Goal: Transaction & Acquisition: Purchase product/service

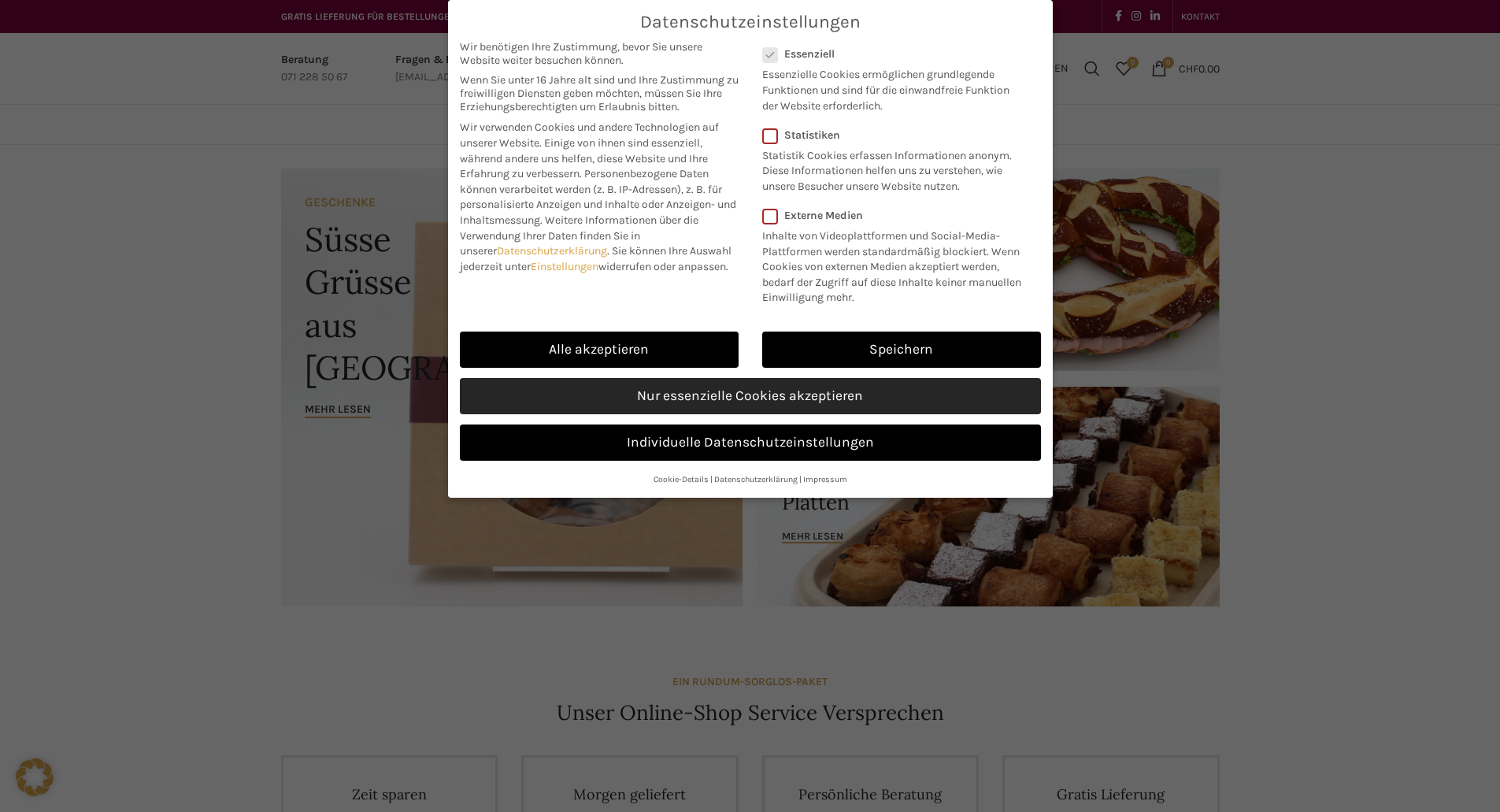
click at [716, 403] on link "Nur essenzielle Cookies akzeptieren" at bounding box center [750, 396] width 581 height 37
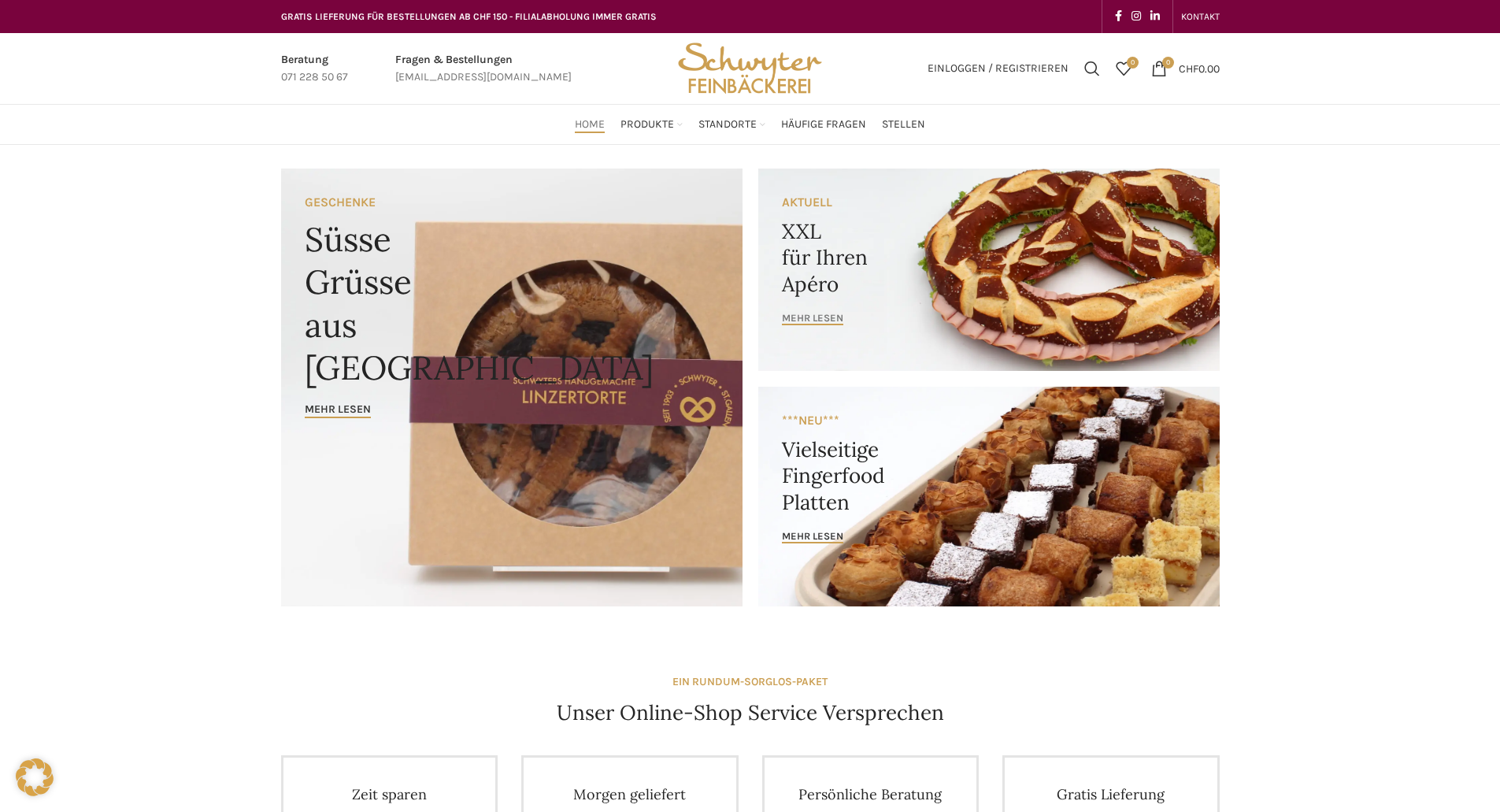
click at [821, 316] on span "mehr lesen" at bounding box center [812, 318] width 61 height 13
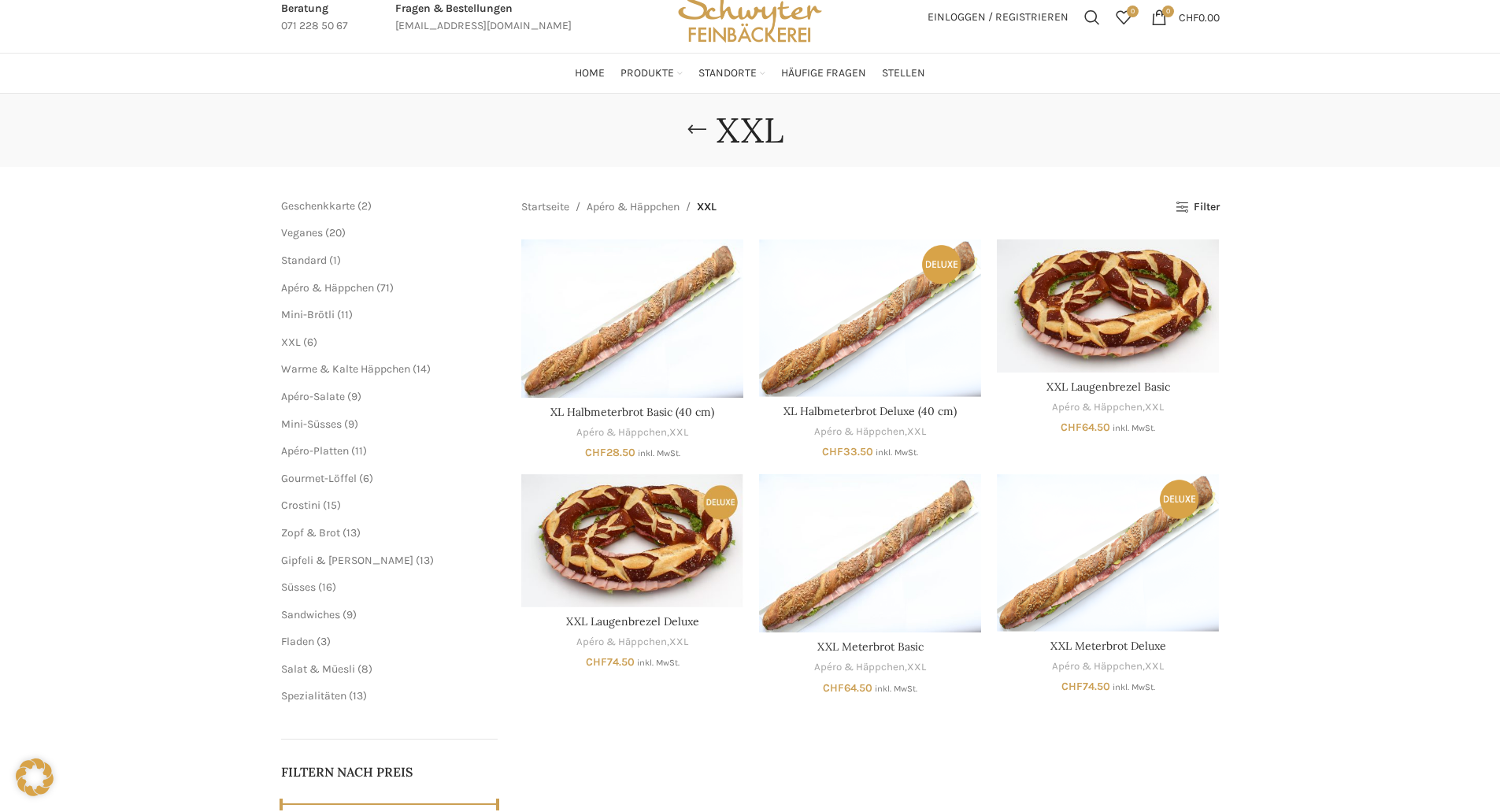
scroll to position [79, 0]
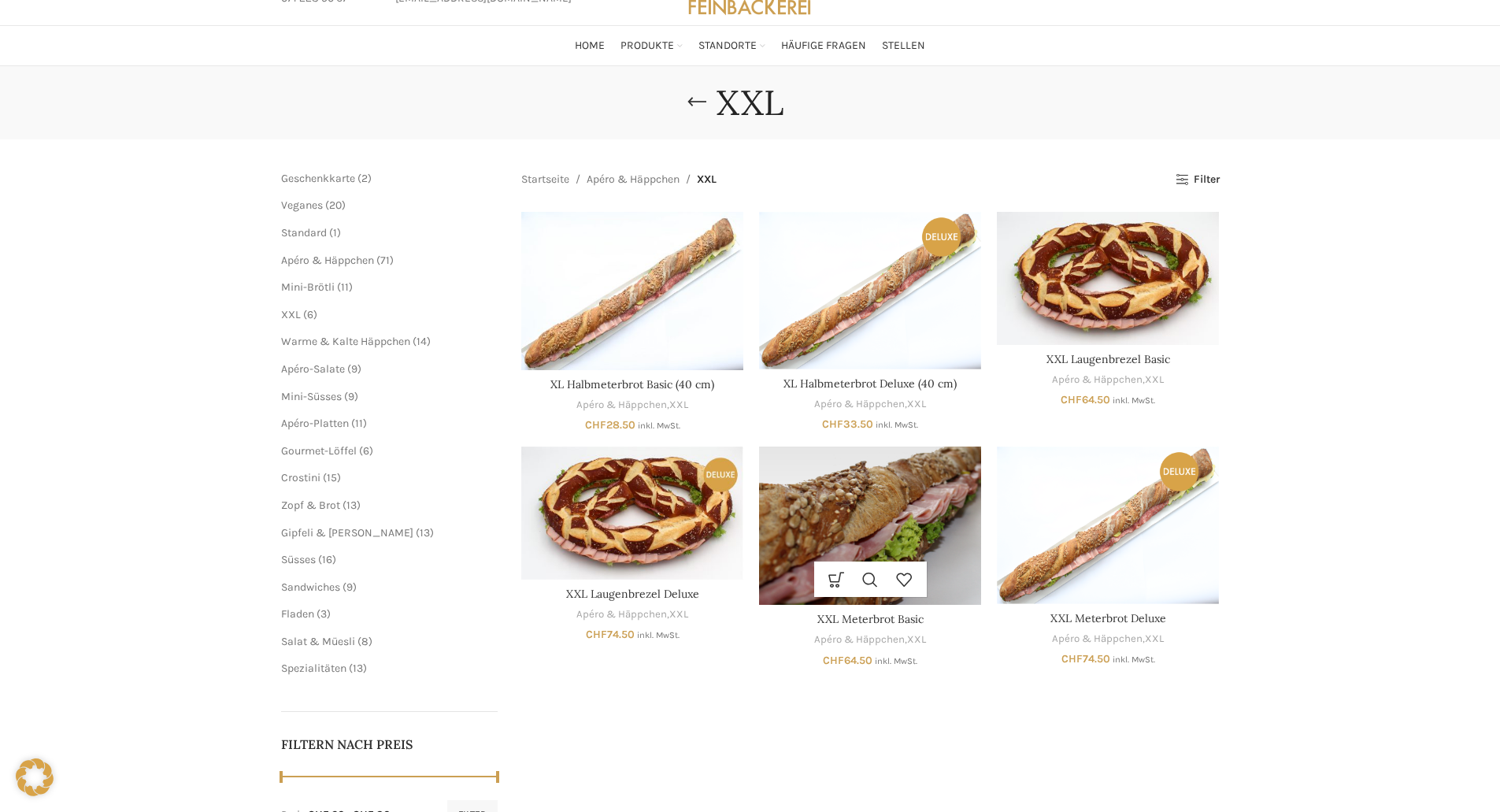
click at [885, 547] on img "XXL Meterbrot Basic" at bounding box center [870, 525] width 222 height 158
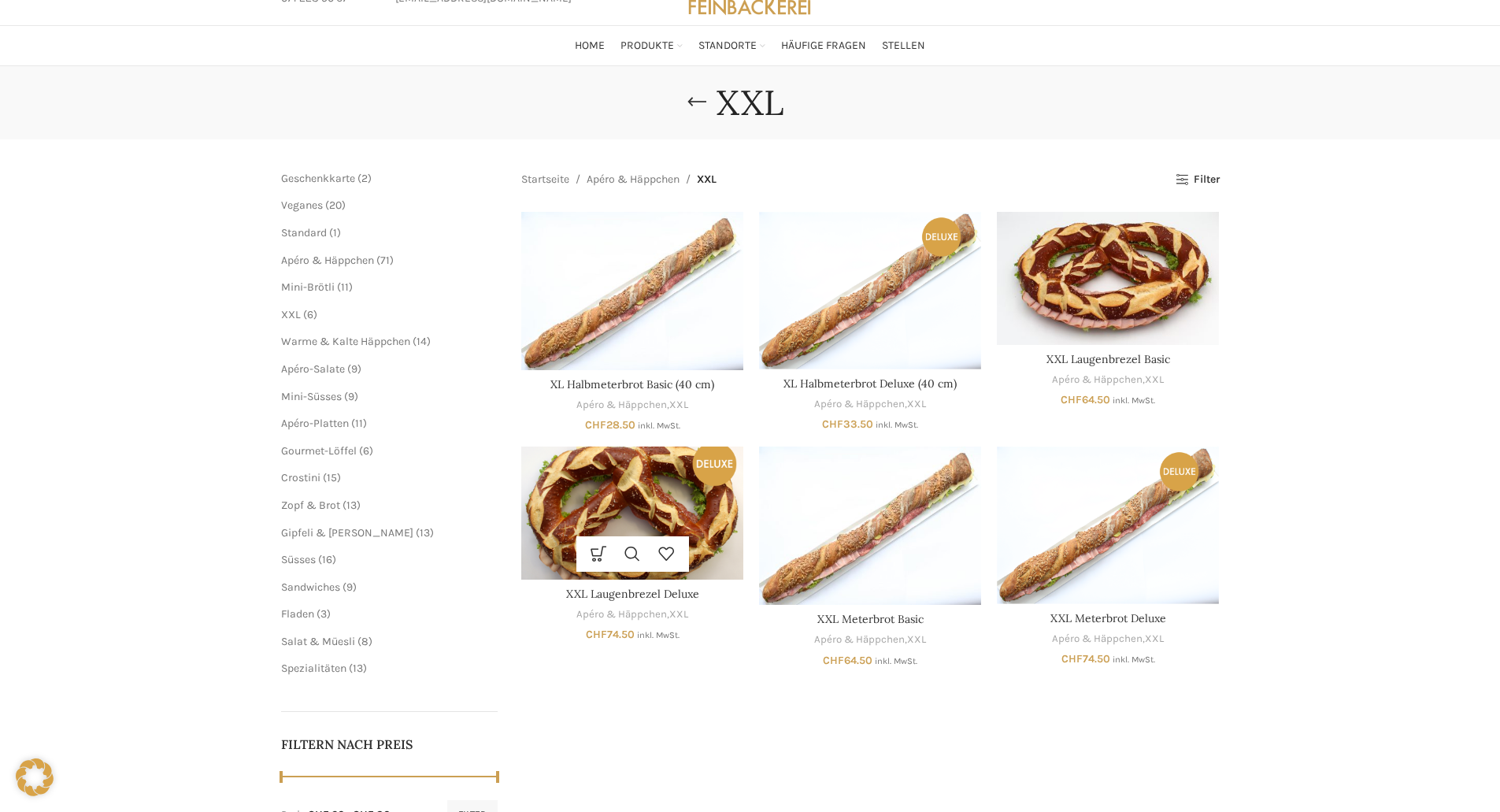
click at [659, 505] on img "XXL Laugenbrezel Deluxe" at bounding box center [632, 513] width 222 height 133
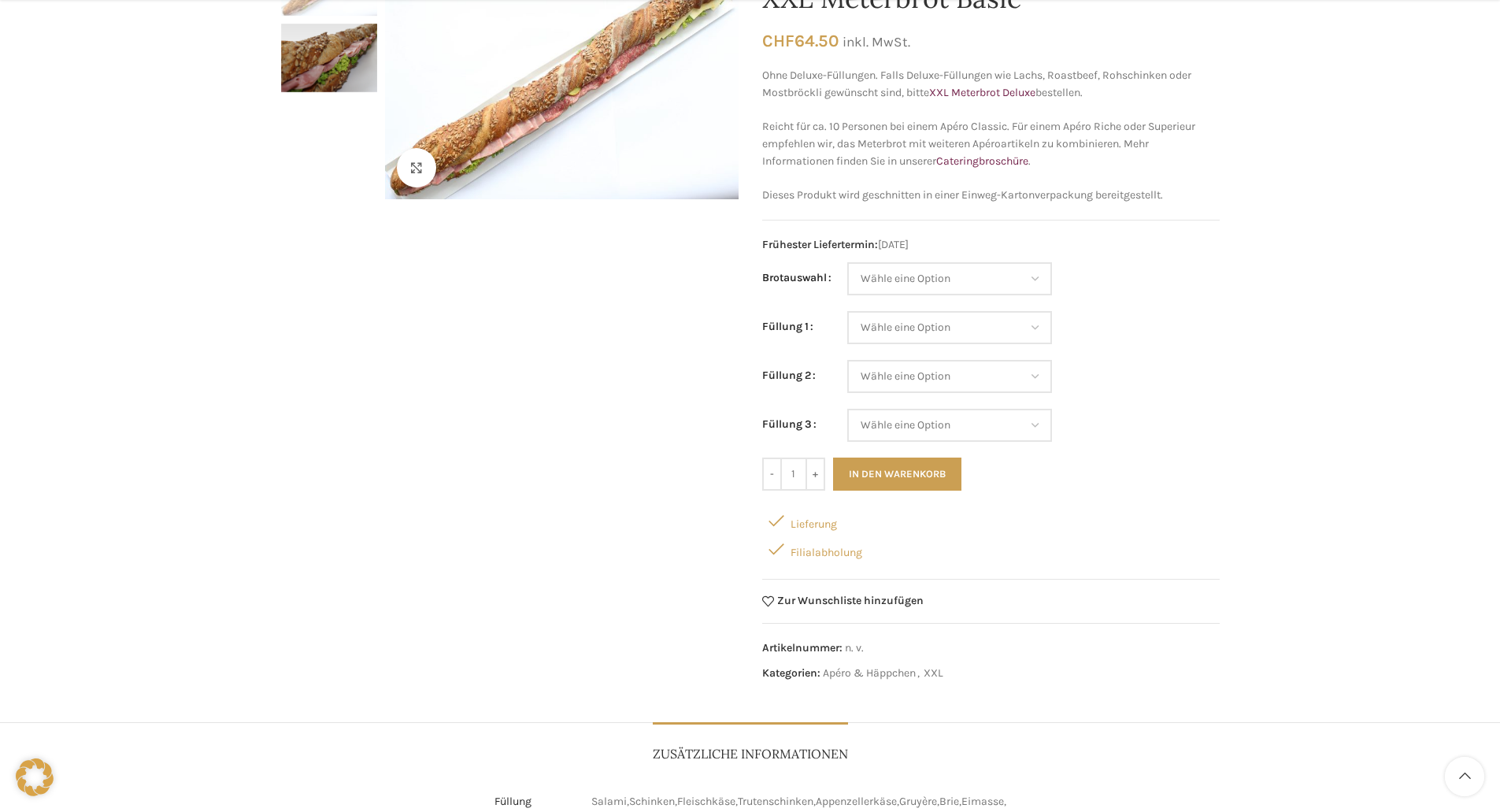
scroll to position [237, 0]
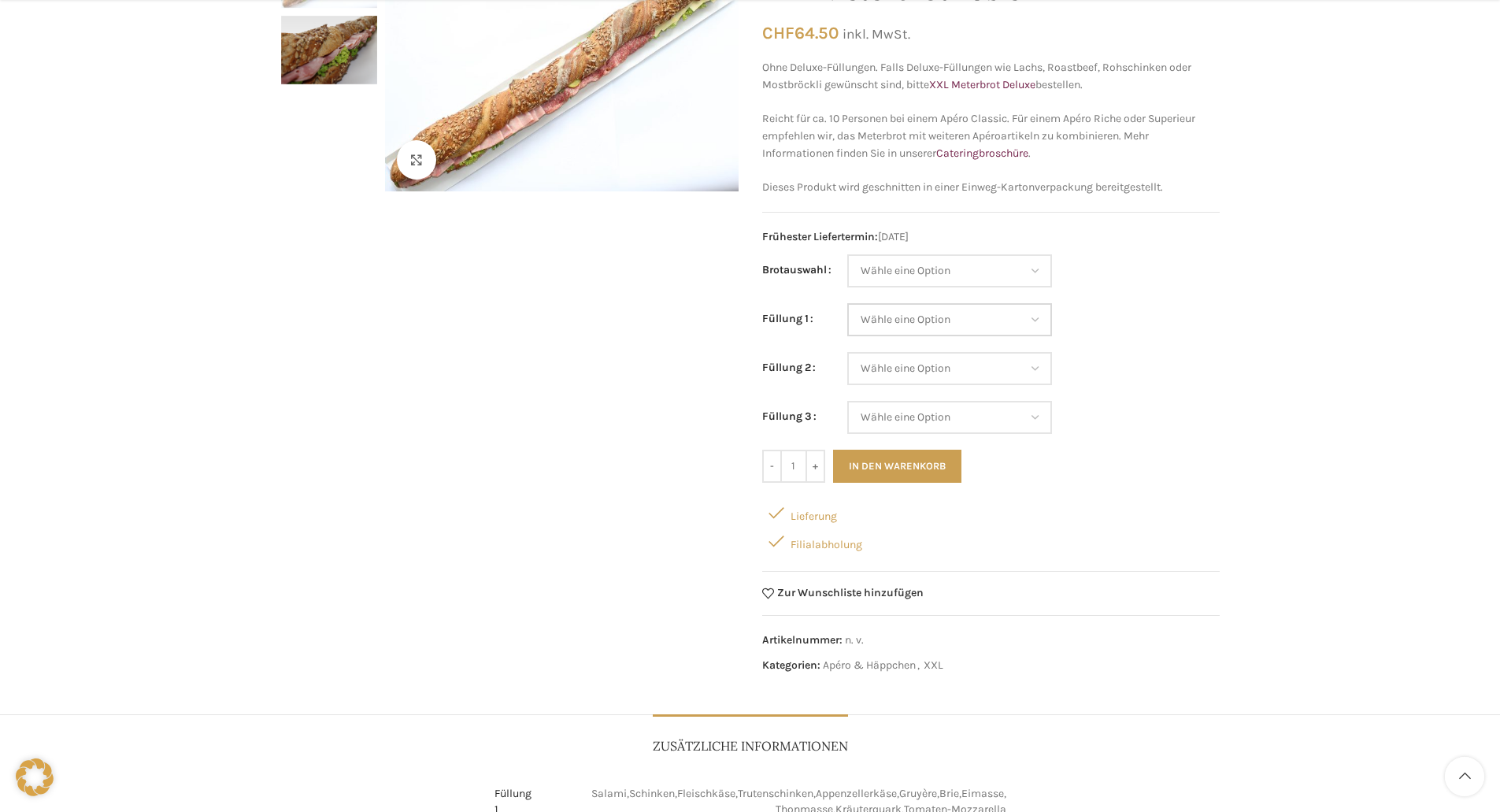
click at [1042, 318] on select "Wähle eine Option Salami Schinken Fleischkäse Trutenschinken Appenzellerkäse Gr…" at bounding box center [950, 320] width 205 height 33
click at [848, 303] on select "Wähle eine Option Salami Schinken Fleischkäse Trutenschinken Appenzellerkäse Gr…" at bounding box center [950, 320] width 205 height 33
select select "Thonmasse"
click at [1034, 372] on select "Wähle eine Option Salami Schinken Fleischkäse Trutenschinken Appenzellerkäse Gr…" at bounding box center [950, 368] width 205 height 33
select select "Tomaten-Mozzarella"
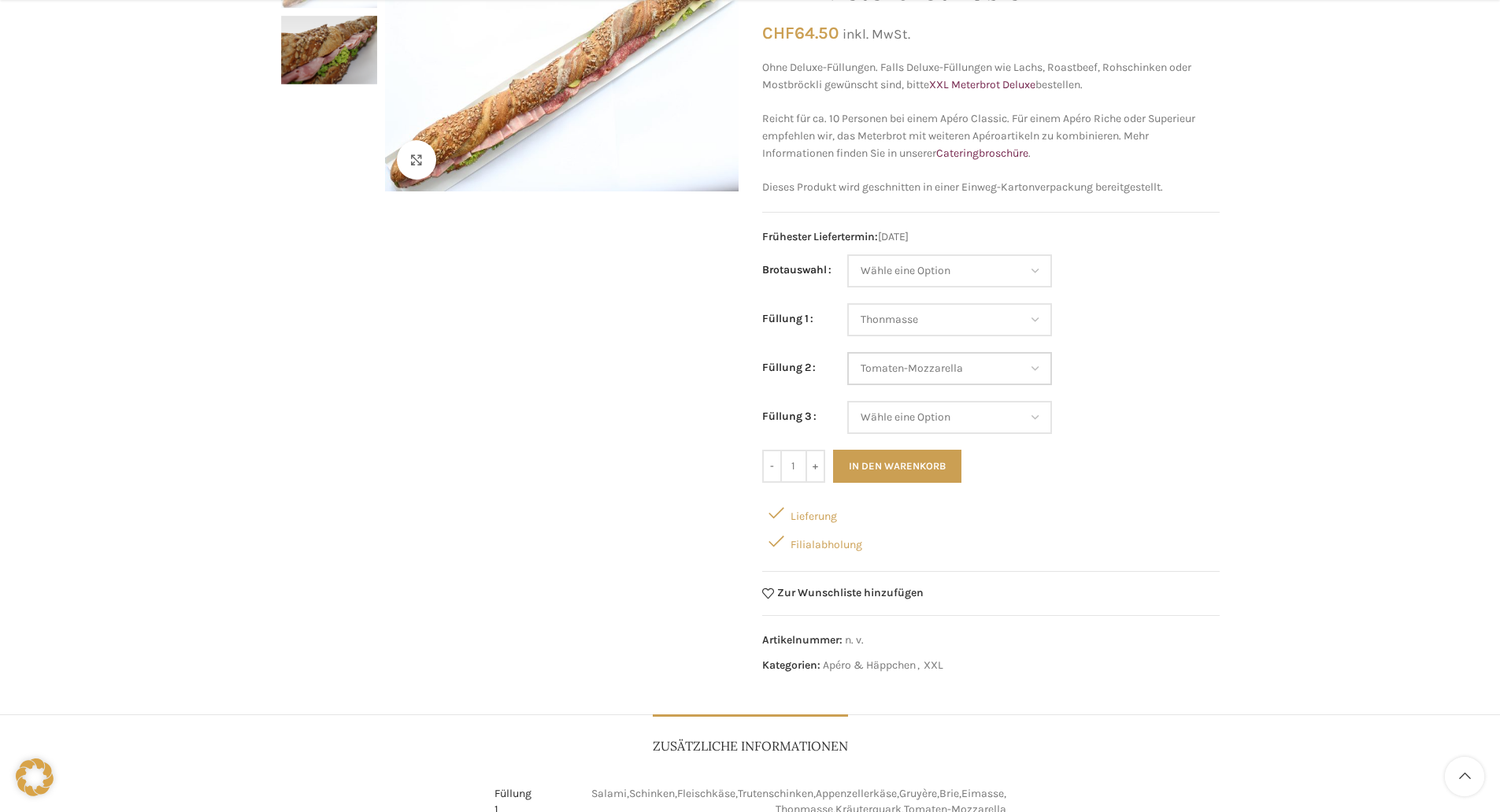
click at [848, 352] on select "Wähle eine Option Salami Schinken Fleischkäse Trutenschinken Appenzellerkäse Gr…" at bounding box center [950, 368] width 205 height 33
select select "Thonmasse"
click at [924, 369] on select "Wähle eine Option Salami Schinken Fleischkäse Trutenschinken Appenzellerkäse Gr…" at bounding box center [950, 368] width 205 height 33
select select "Salami"
click at [848, 352] on select "Wähle eine Option Salami Schinken Fleischkäse Trutenschinken Appenzellerkäse Gr…" at bounding box center [950, 368] width 205 height 33
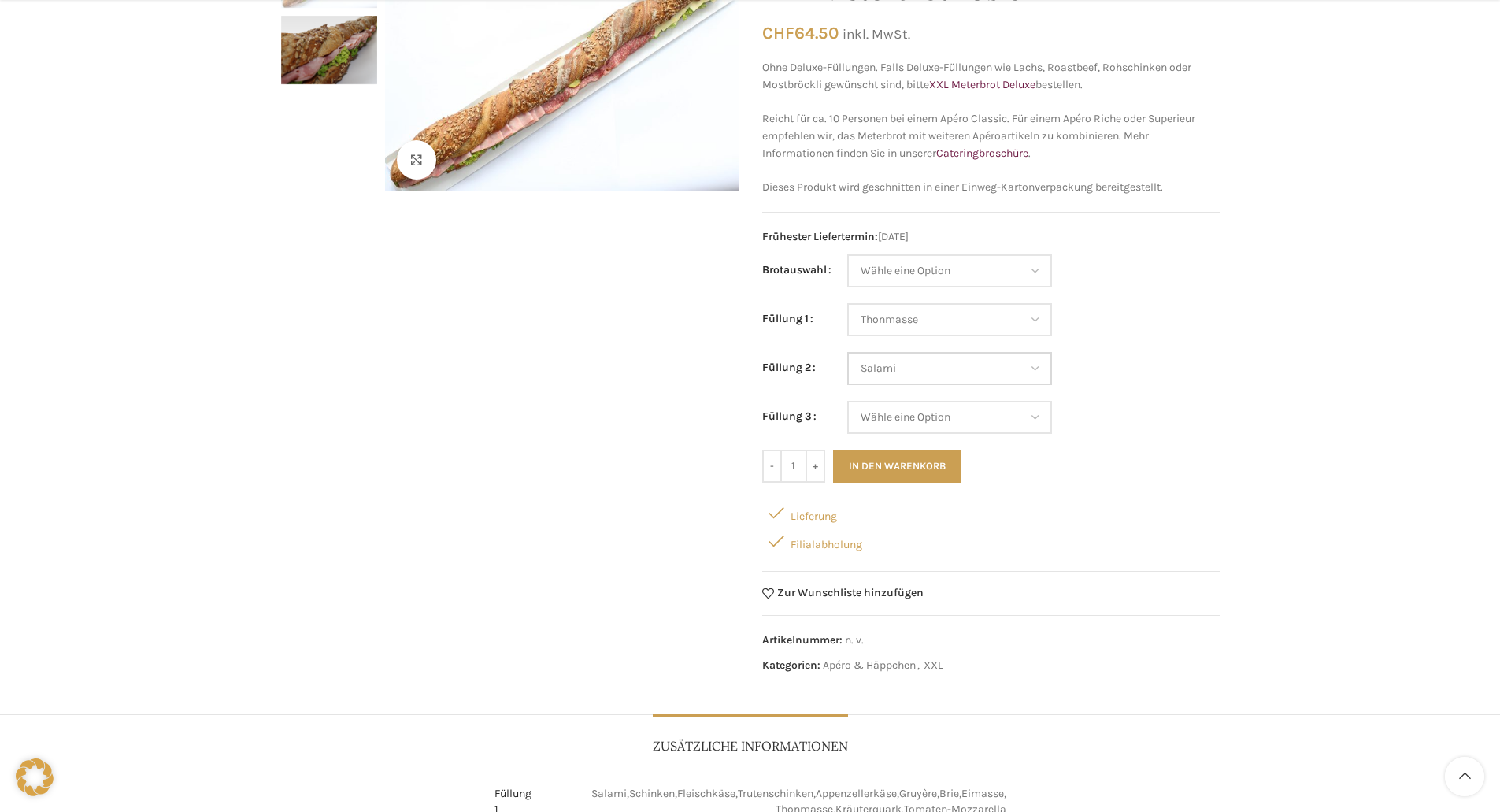
select select "Thonmasse"
select select "Salami"
click at [914, 421] on select "Wähle eine Option Salami Schinken Fleischkäse Trutenschinken Appenzellerkäse Gr…" at bounding box center [950, 417] width 205 height 33
select select "Trutenschinken"
click at [848, 401] on select "Wähle eine Option Salami Schinken Fleischkäse Trutenschinken Appenzellerkäse Gr…" at bounding box center [950, 417] width 205 height 33
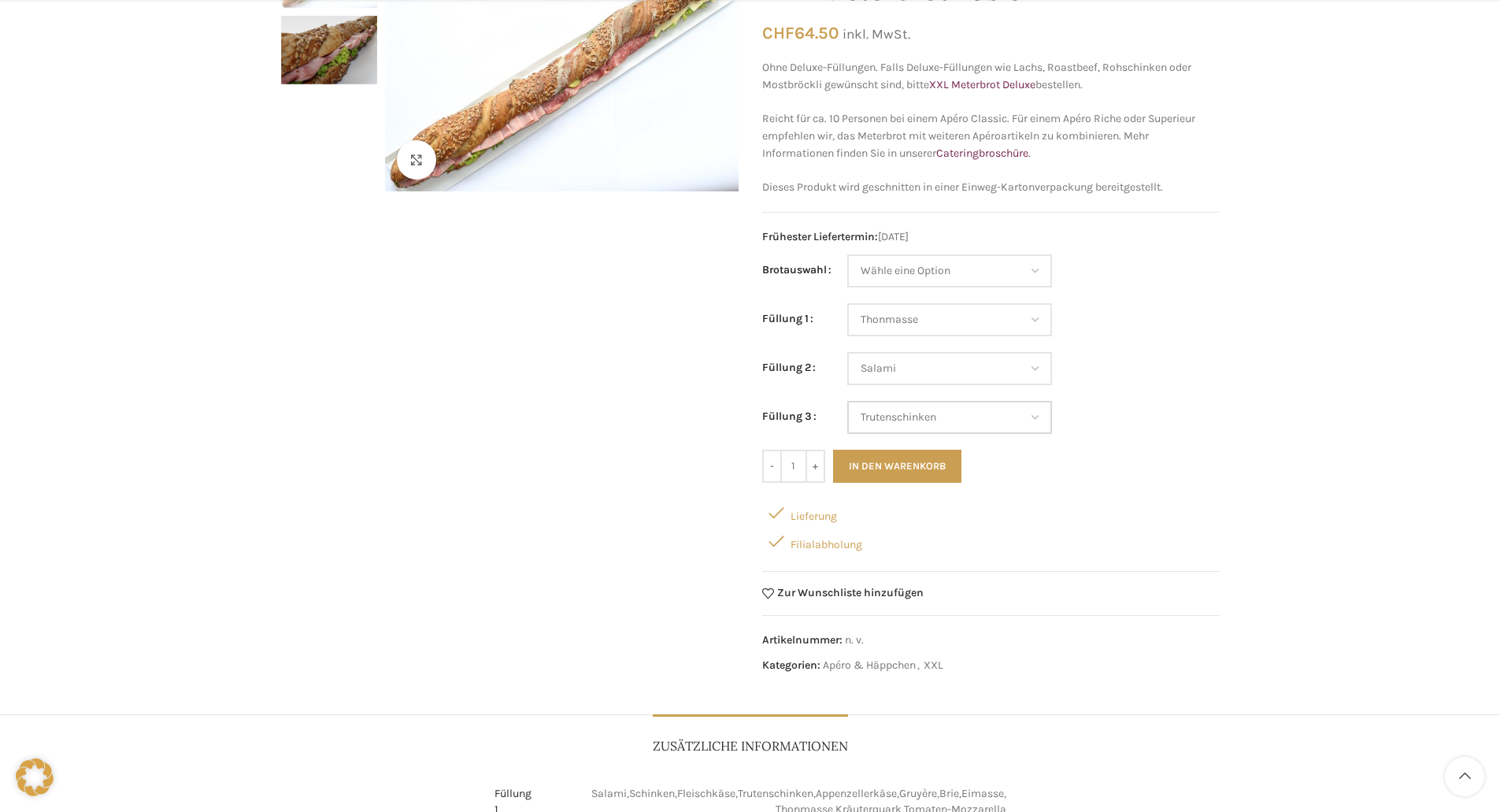
select select "Thonmasse"
select select "Salami"
select select "Trutenschinken"
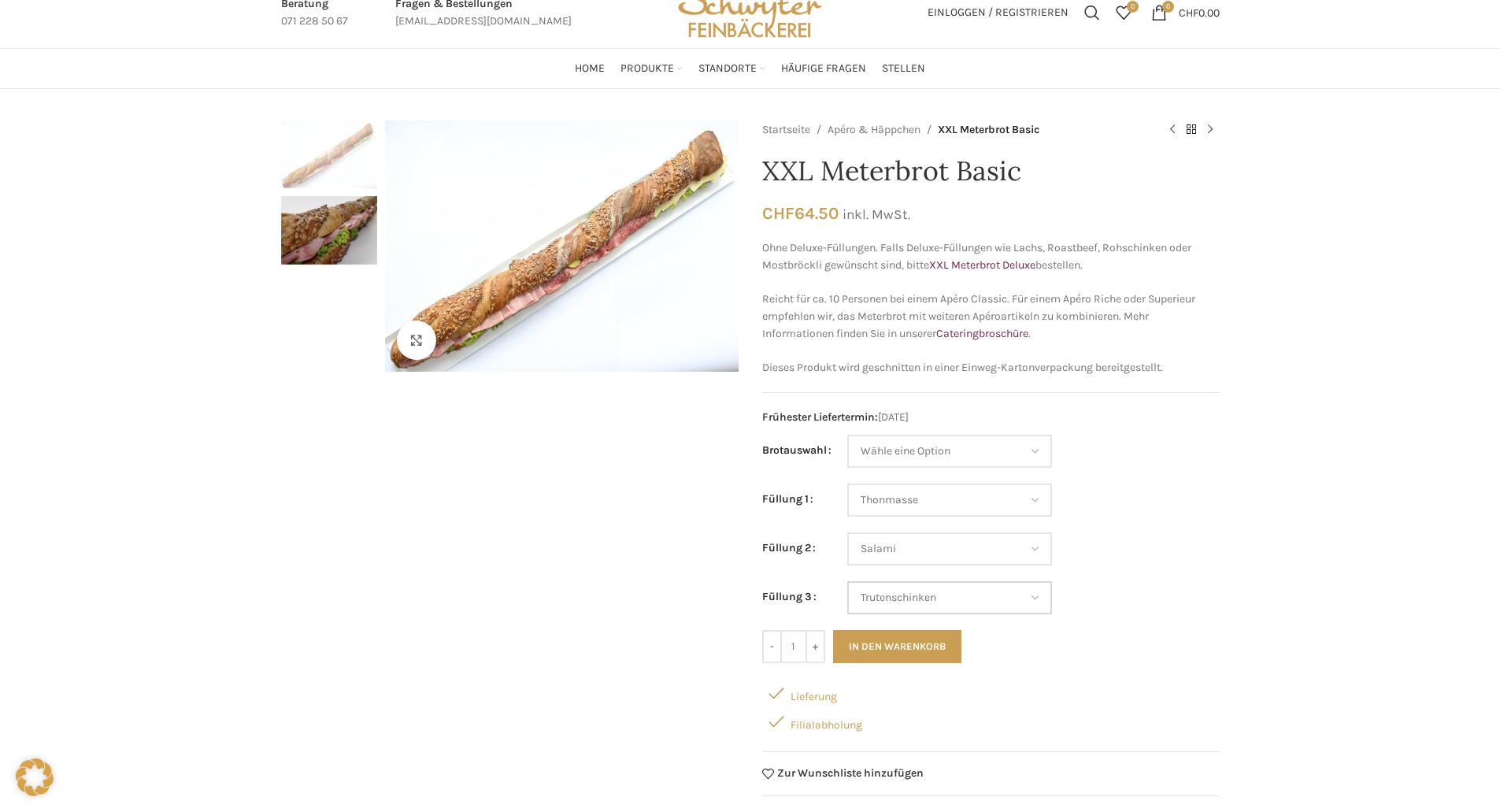
scroll to position [0, 0]
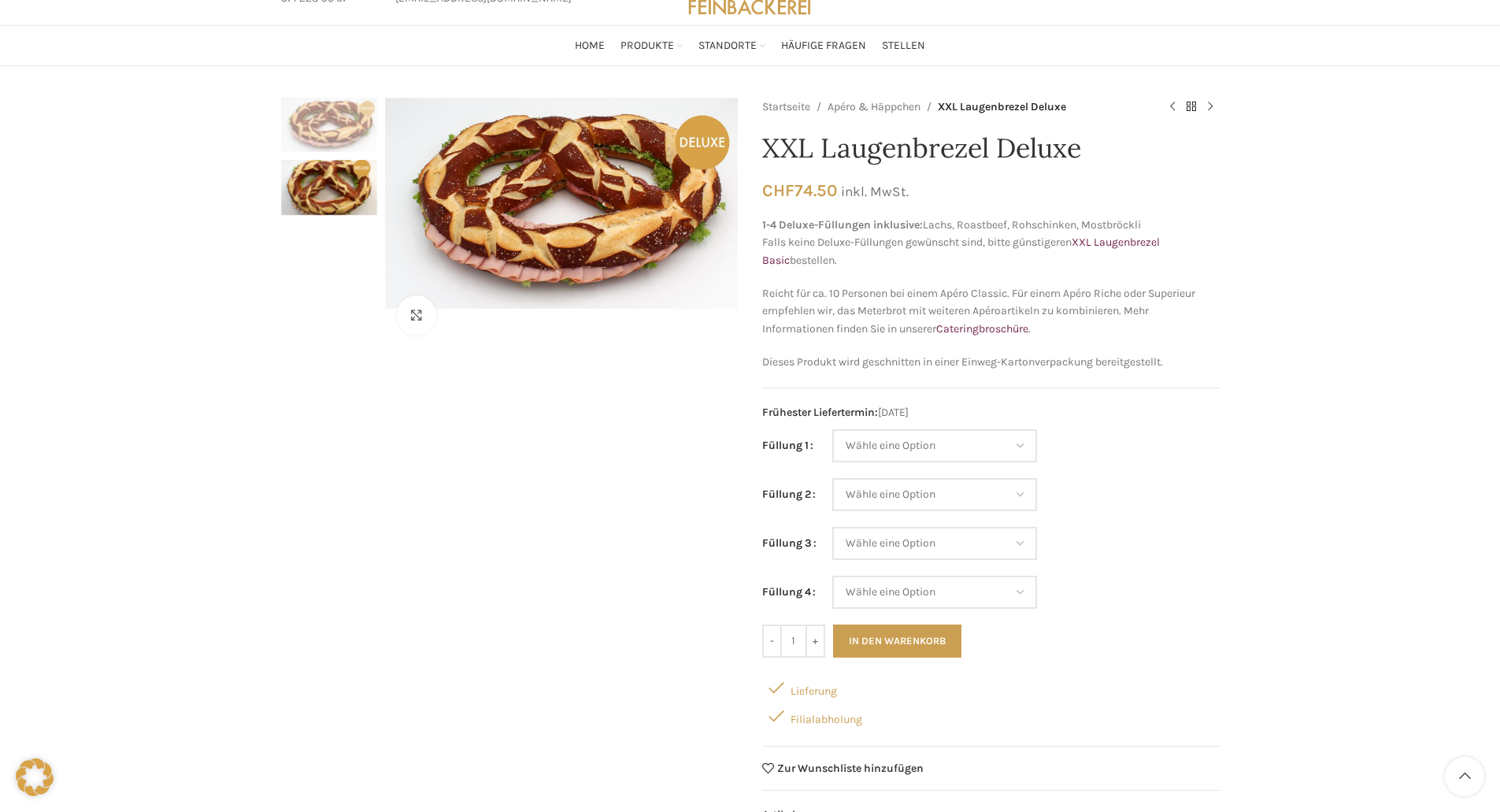
scroll to position [157, 0]
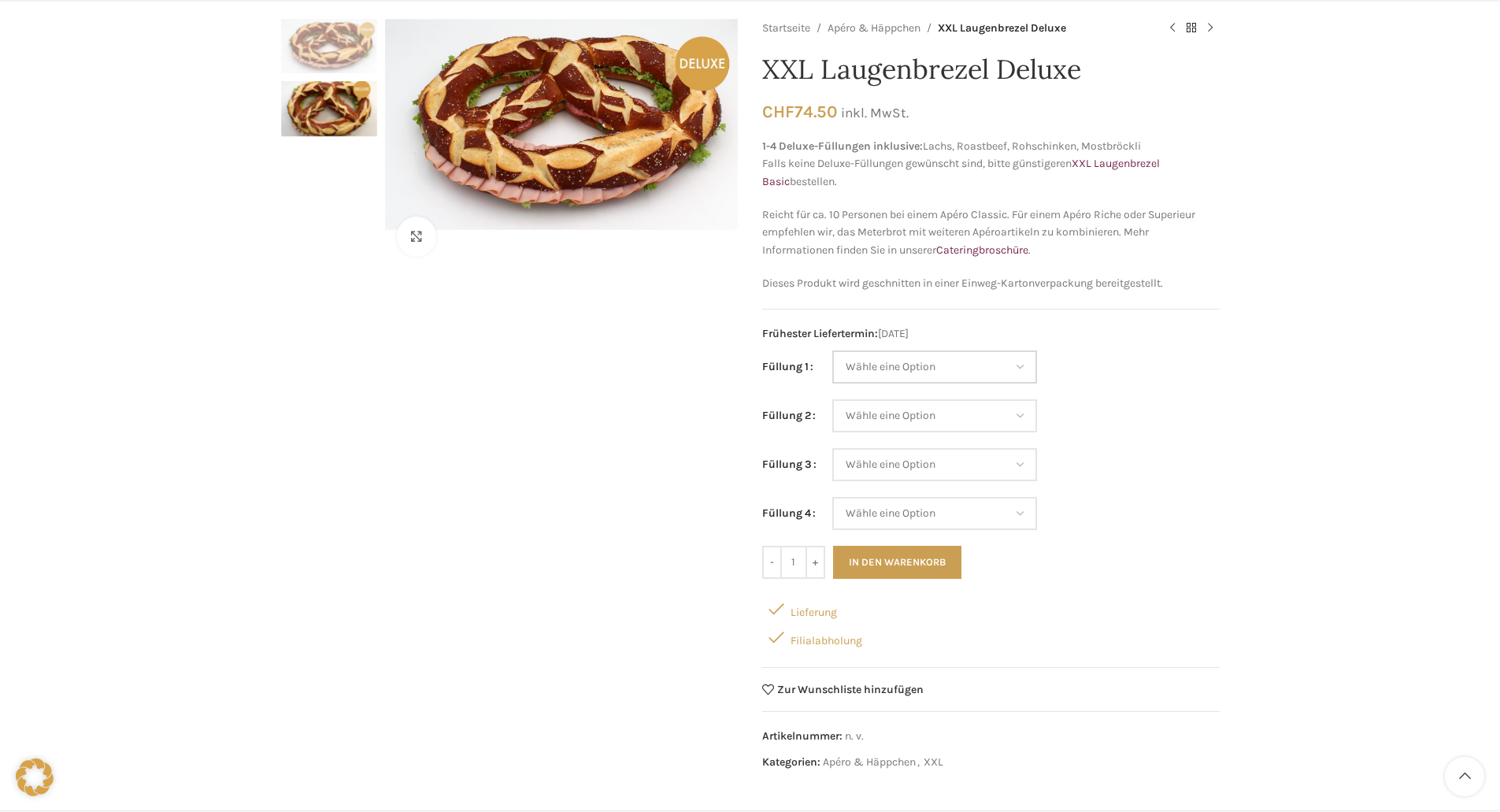
click at [988, 361] on select "Wähle eine Option Lachs (Deluxe) Roastbeef (Deluxe) Rohschinken (Deluxe) Mostbr…" at bounding box center [935, 367] width 205 height 33
drag, startPoint x: 1227, startPoint y: 406, endPoint x: 1214, endPoint y: 402, distance: 13.6
click at [1223, 405] on div "Klicken um zu vergrössern Startseite Apéro & Häppchen XXL Laugenbrezel Deluxe X…" at bounding box center [750, 399] width 962 height 760
click at [973, 411] on select "Wähle eine Option Lachs (Deluxe) Roastbeef (Deluxe) Rohschinken (Deluxe) Mostbr…" at bounding box center [935, 416] width 205 height 33
drag, startPoint x: 1124, startPoint y: 529, endPoint x: 1048, endPoint y: 493, distance: 84.1
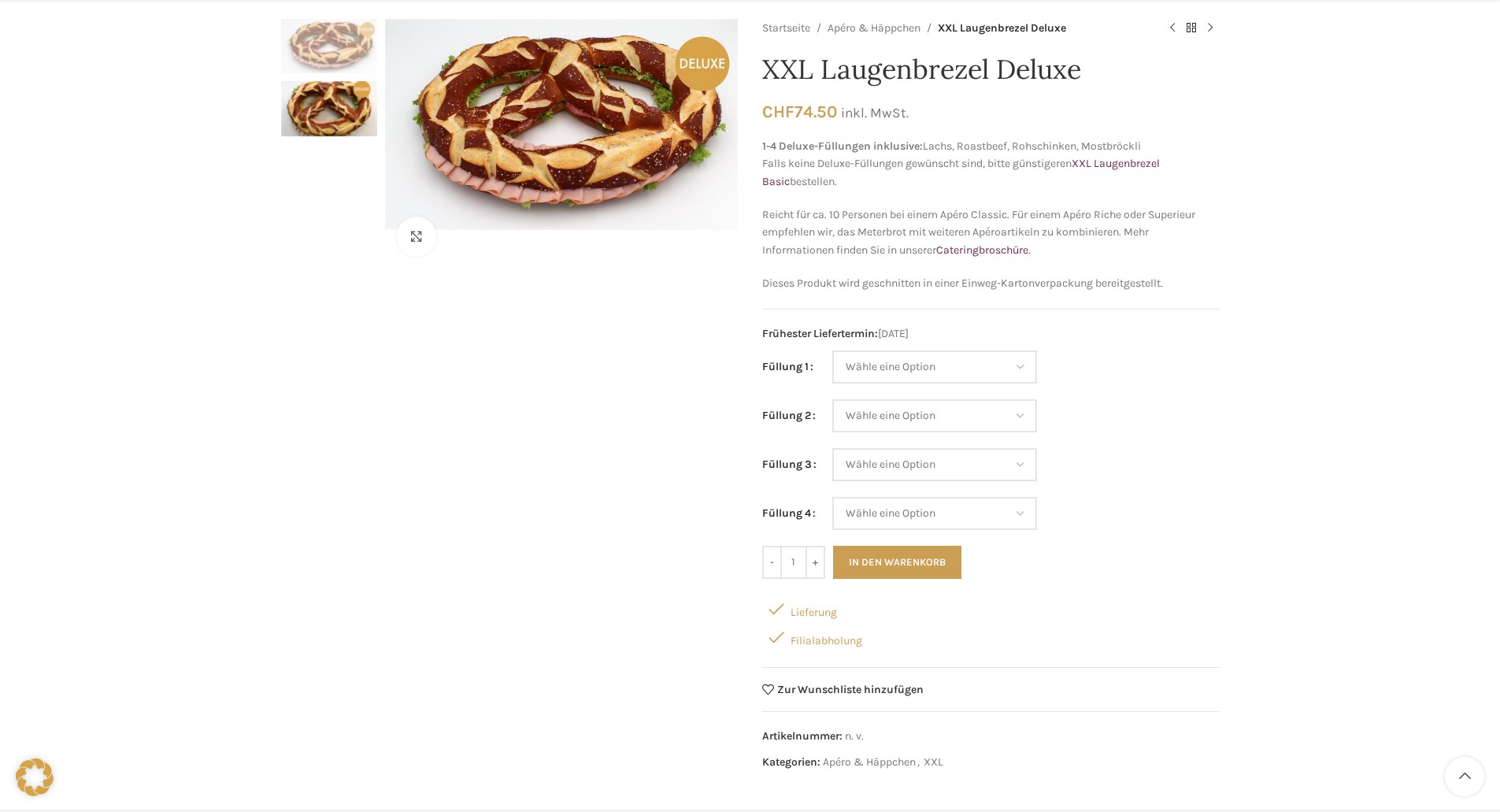
click at [1123, 528] on td "Wähle eine Option Lachs (Deluxe) Roastbeef (Deluxe) Rohschinken (Deluxe) Mostbr…" at bounding box center [1026, 513] width 387 height 33
click at [1001, 469] on select "Wähle eine Option Lachs (Deluxe) Roastbeef (Deluxe) Rohschinken (Deluxe) Mostbr…" at bounding box center [935, 464] width 205 height 33
click at [1191, 376] on td "Wähle eine Option Lachs (Deluxe) Roastbeef (Deluxe) Rohschinken (Deluxe) Mostbr…" at bounding box center [1026, 374] width 387 height 48
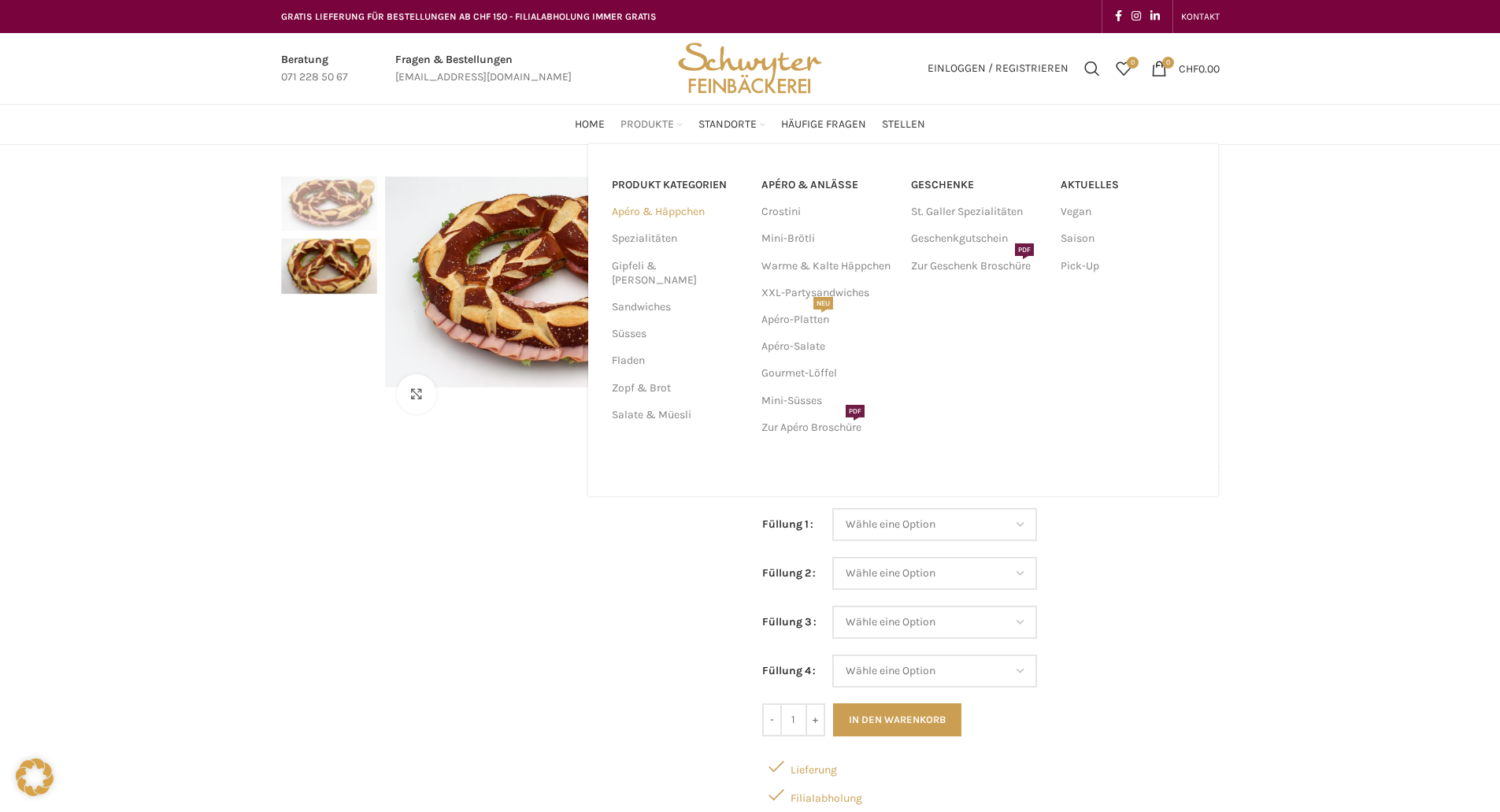
click at [674, 208] on link "Apéro & Häppchen" at bounding box center [677, 211] width 131 height 26
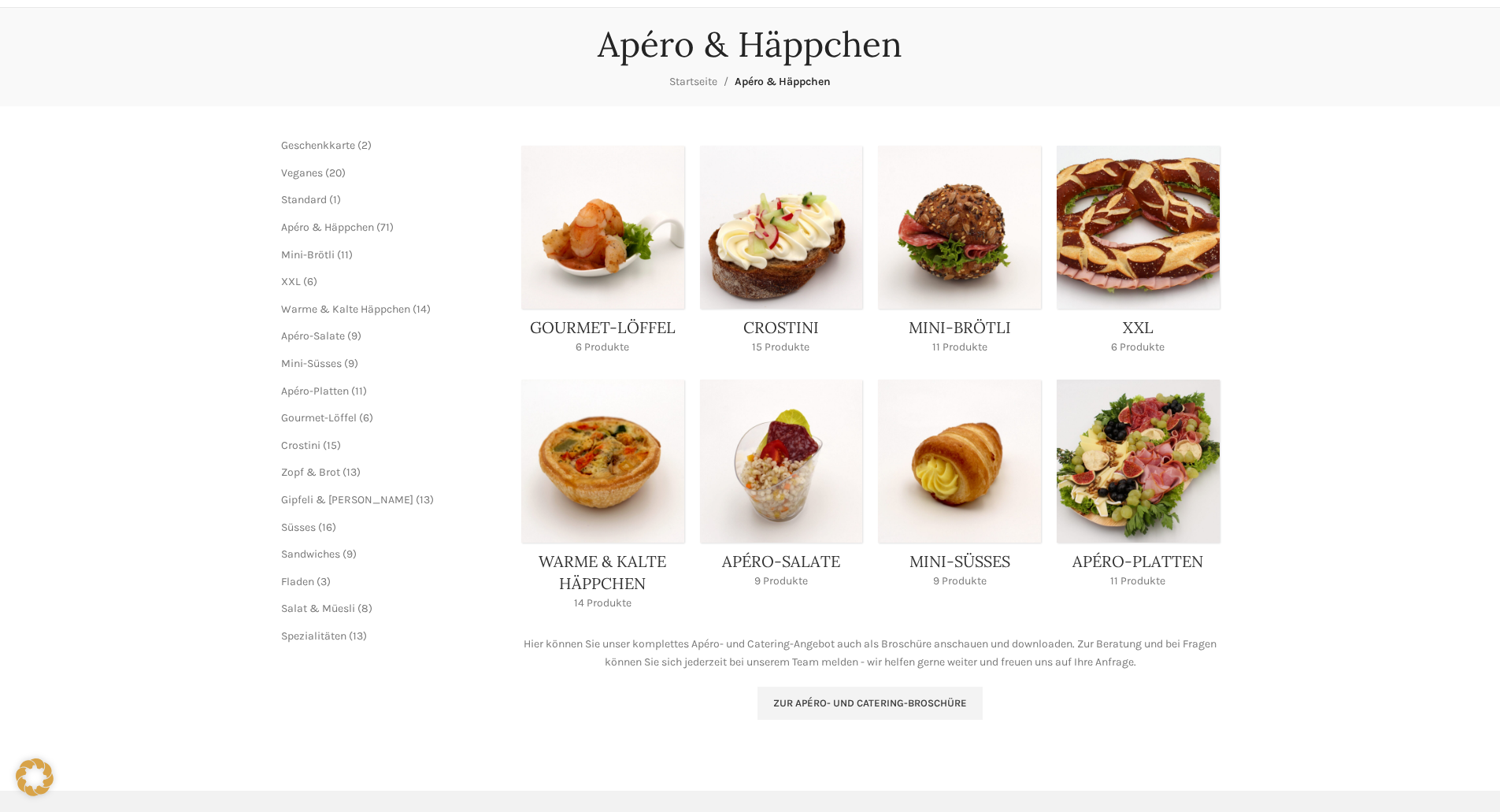
scroll to position [157, 0]
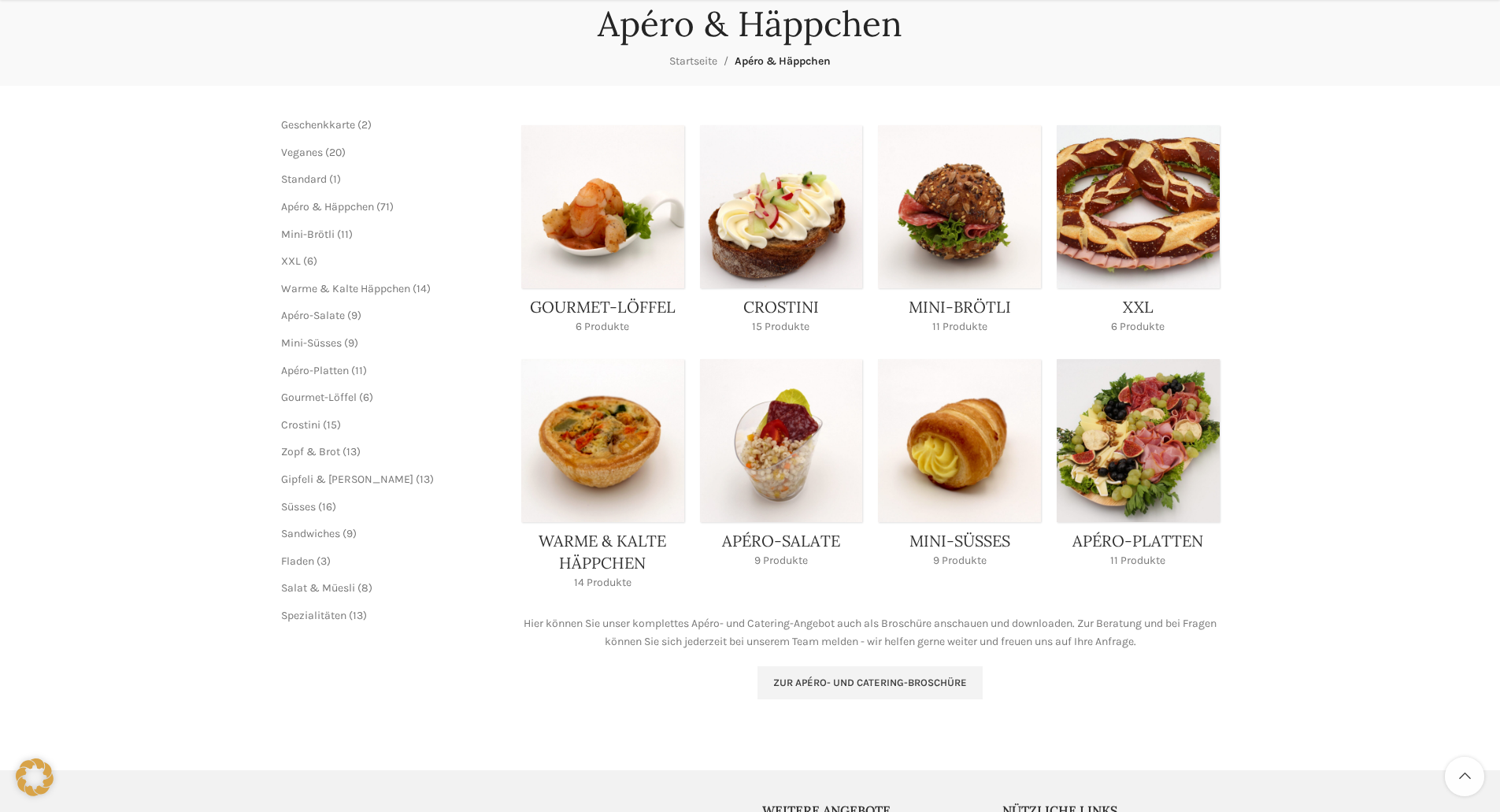
click at [989, 477] on link "Product category mini-suesses" at bounding box center [959, 468] width 163 height 218
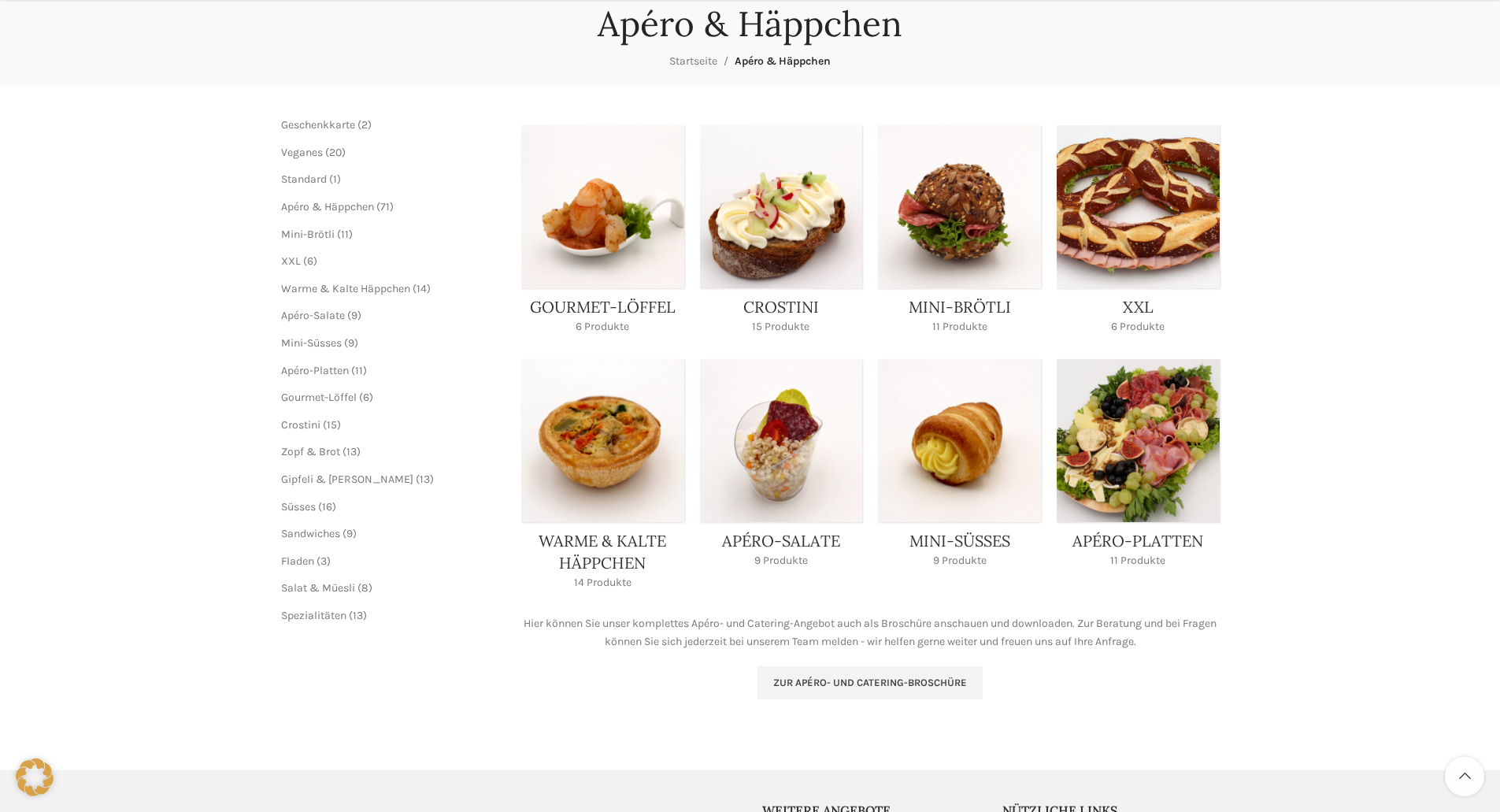
click at [1110, 500] on link "Product category apero-platten" at bounding box center [1138, 468] width 163 height 218
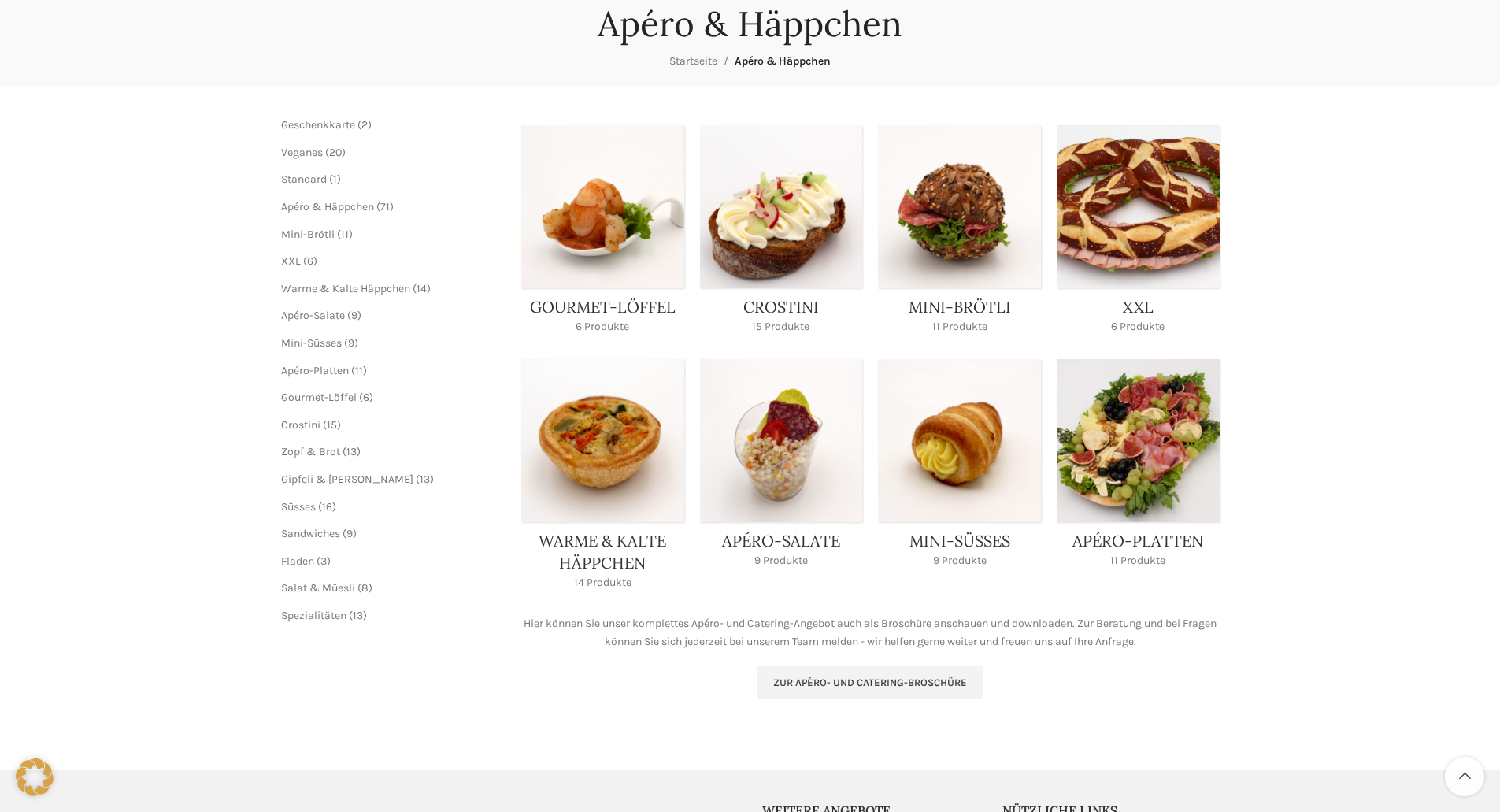
scroll to position [0, 0]
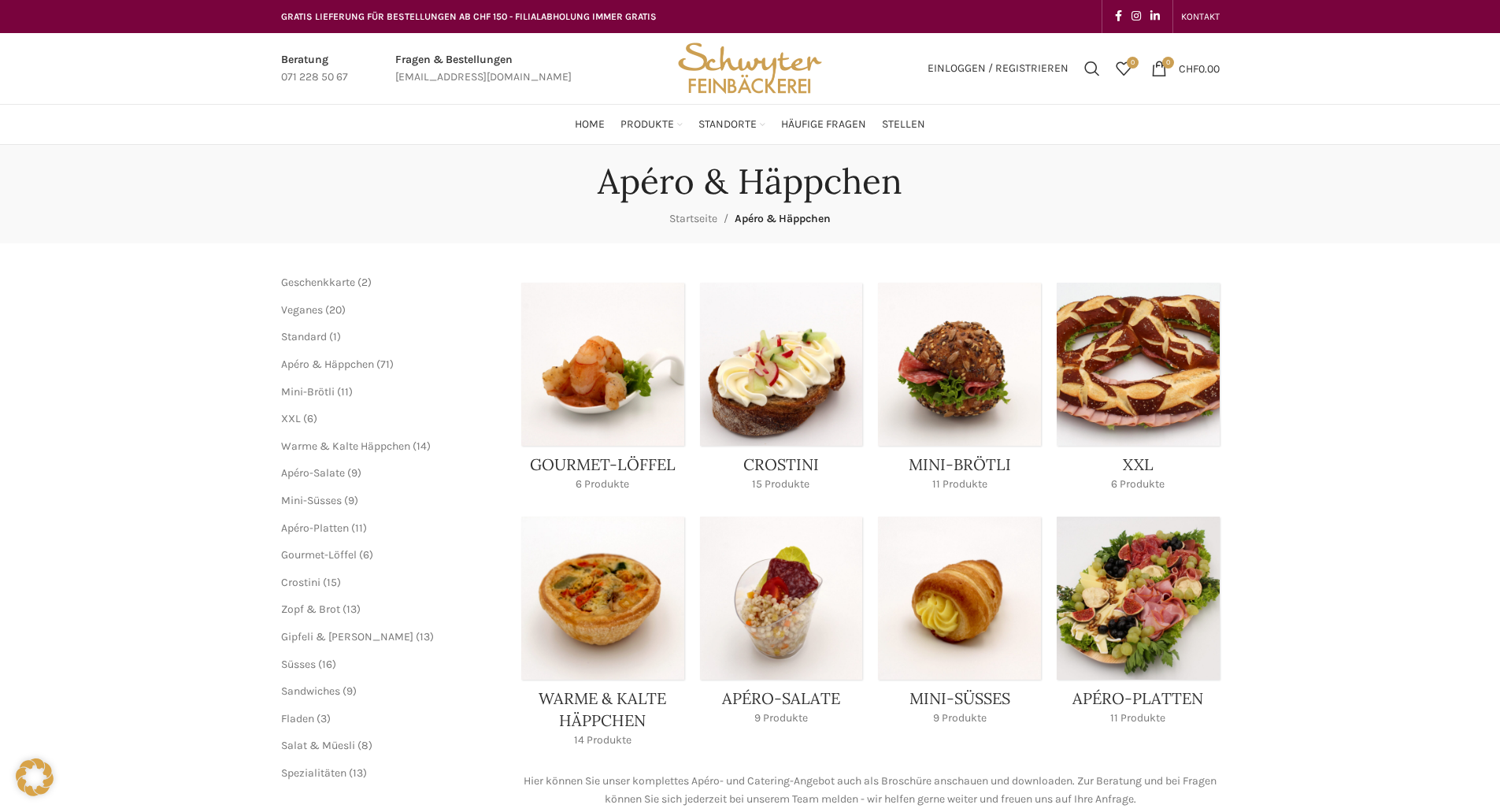
click at [328, 310] on span "20 20 Produkte" at bounding box center [333, 310] width 23 height 14
click at [298, 305] on span "Veganes" at bounding box center [302, 310] width 42 height 14
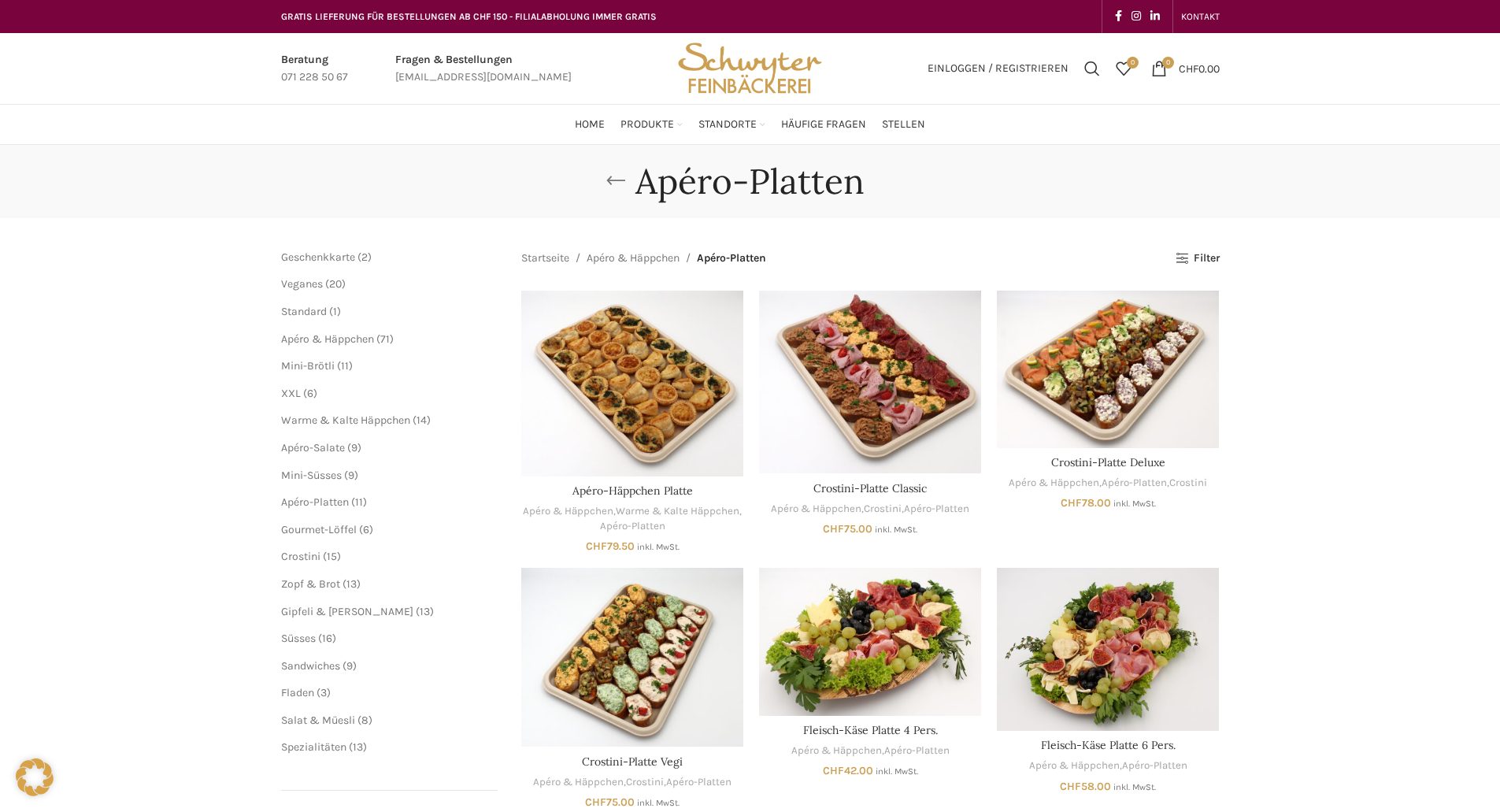
click at [607, 174] on link "Go back" at bounding box center [616, 181] width 39 height 31
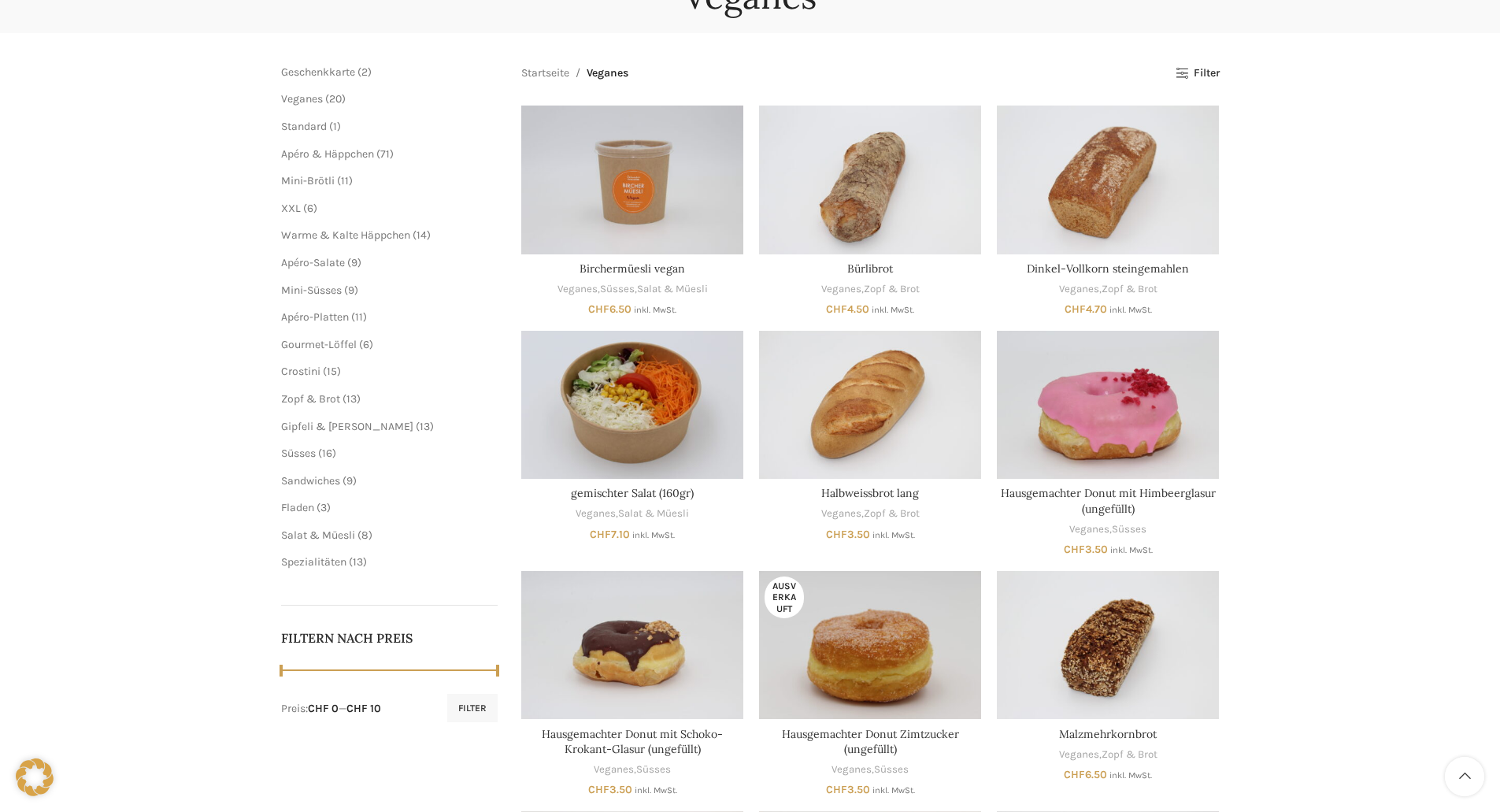
scroll to position [79, 0]
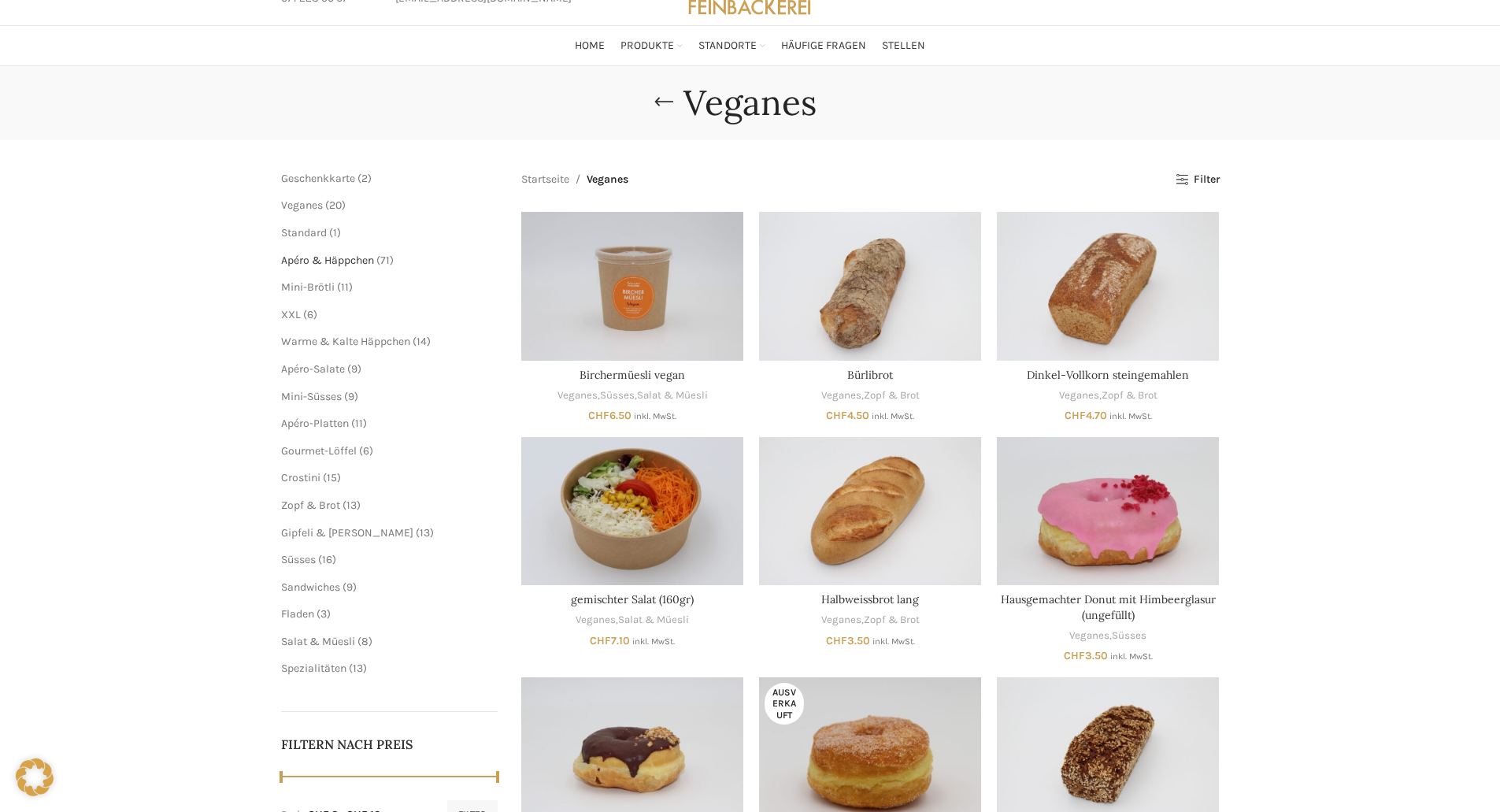
click at [345, 258] on span "Apéro & Häppchen" at bounding box center [328, 260] width 93 height 14
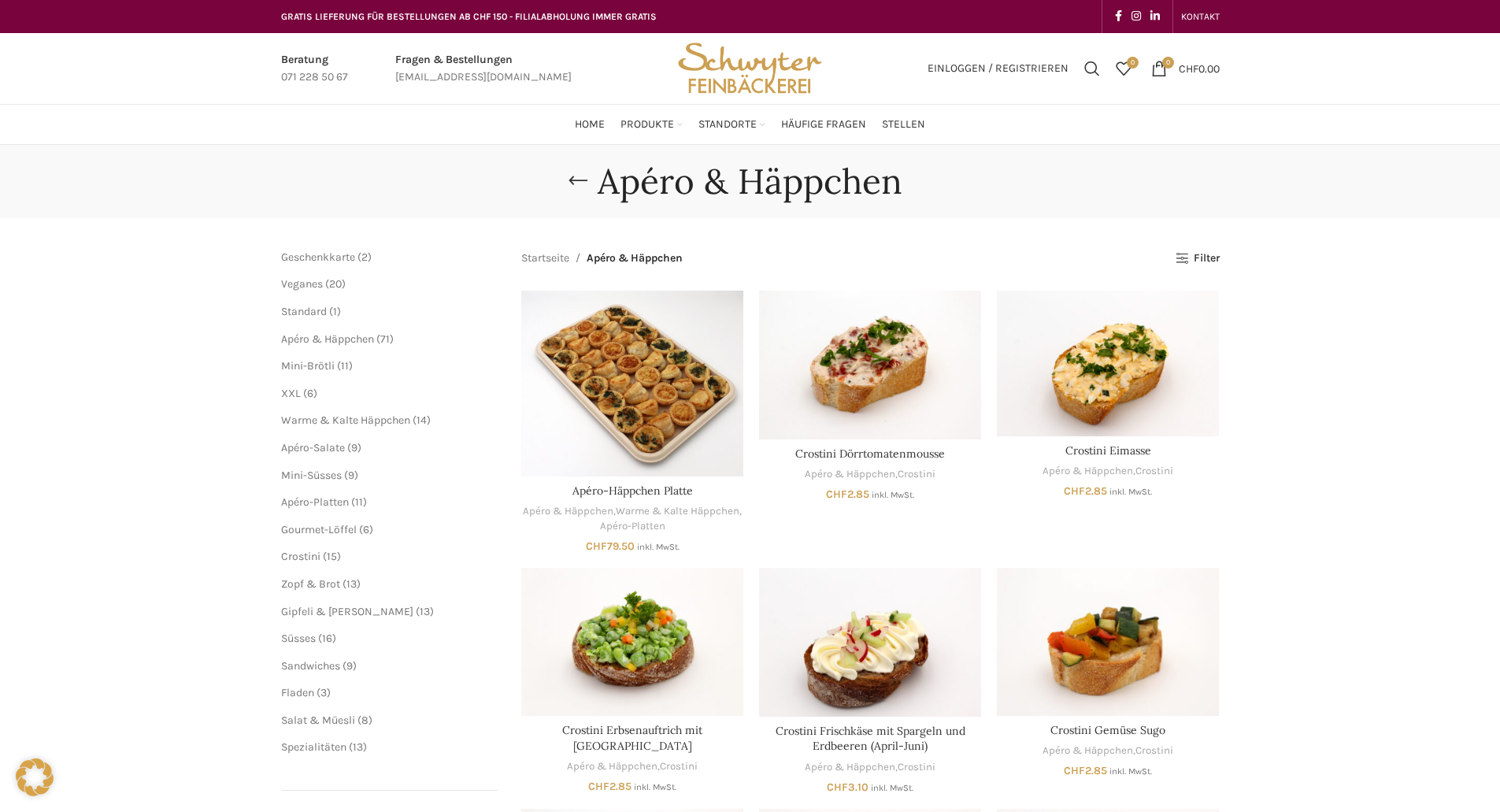
scroll to position [79, 0]
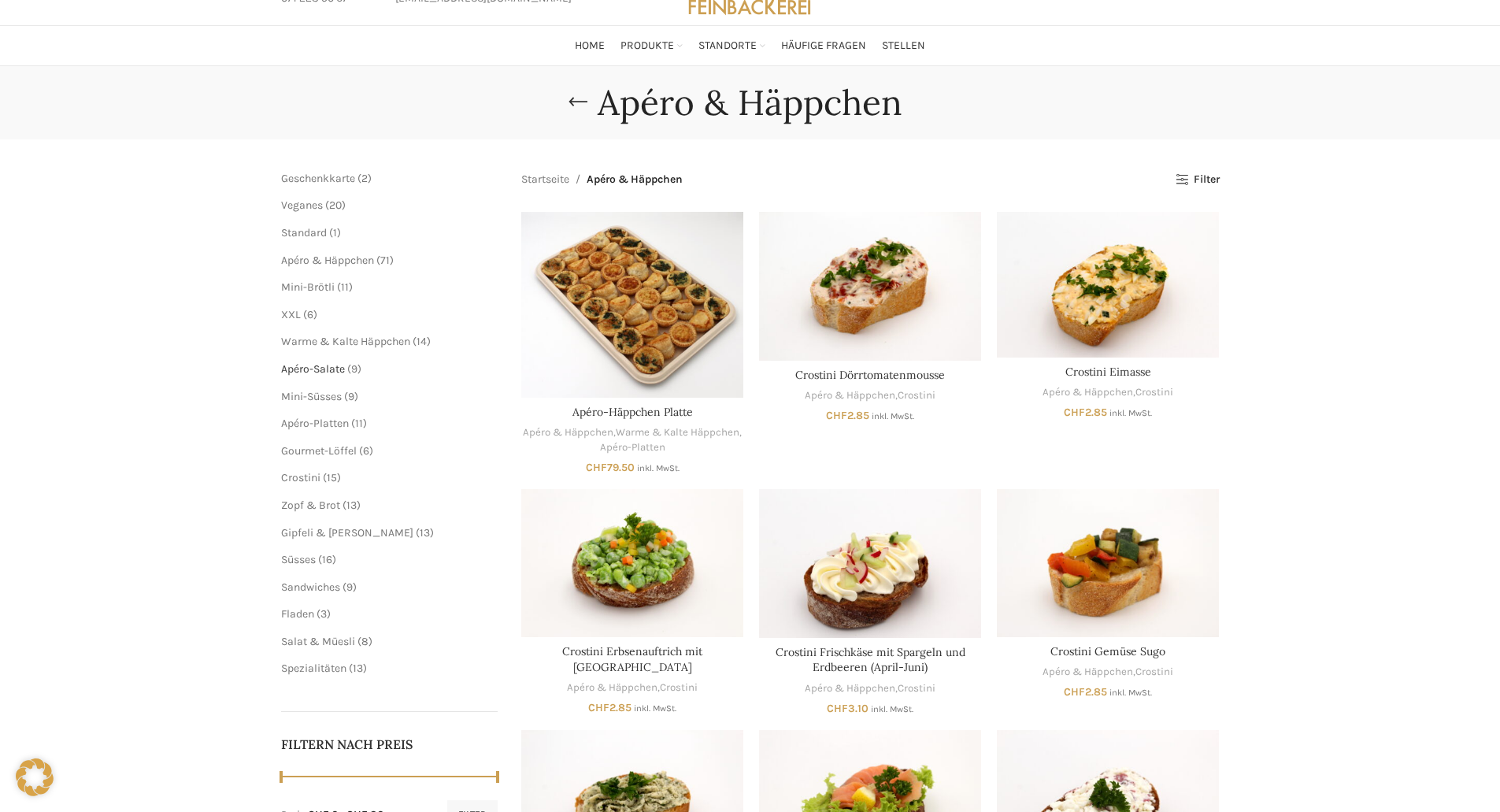
click at [334, 367] on span "Apéro-Salate" at bounding box center [313, 369] width 64 height 14
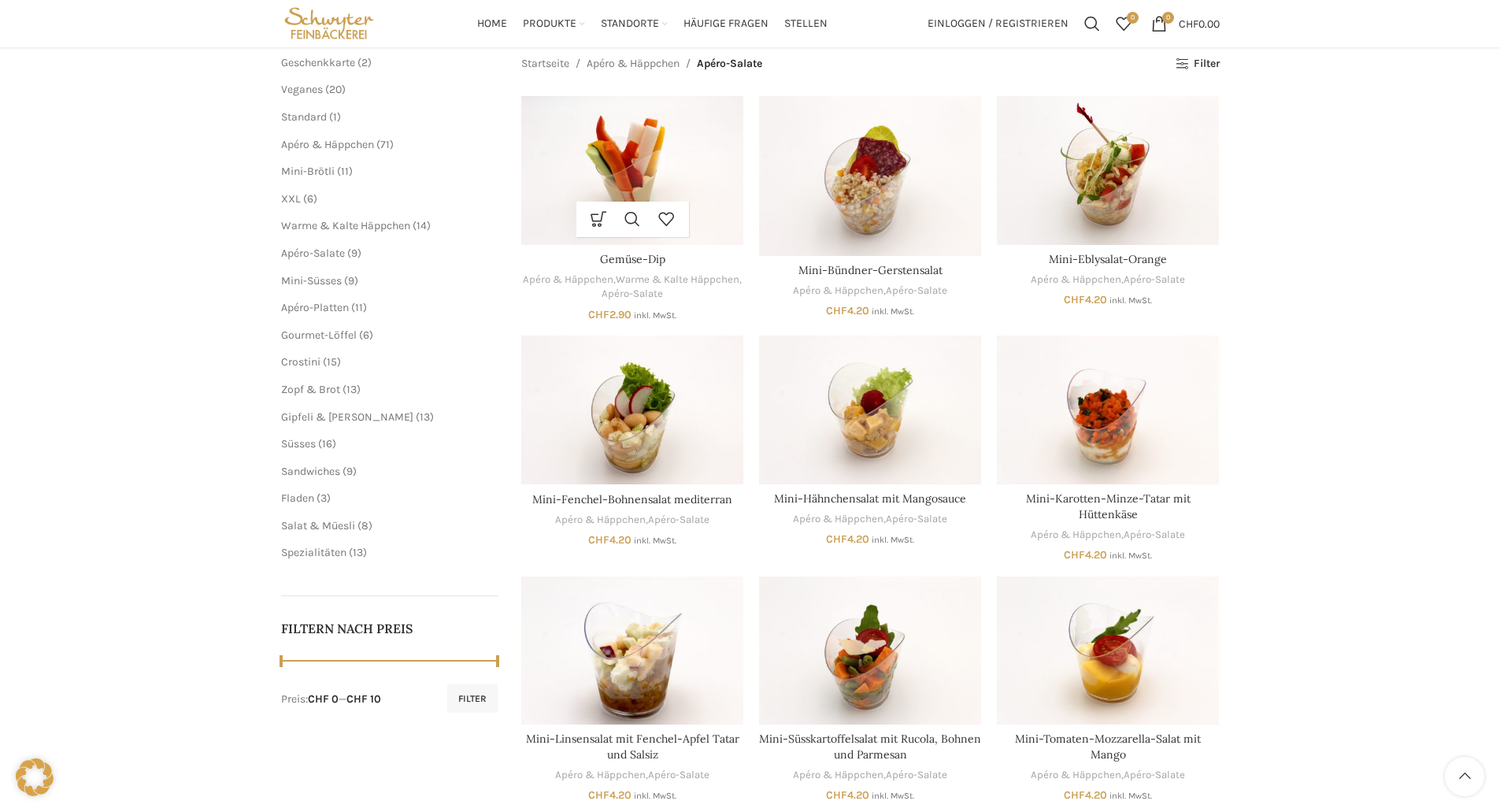
scroll to position [157, 0]
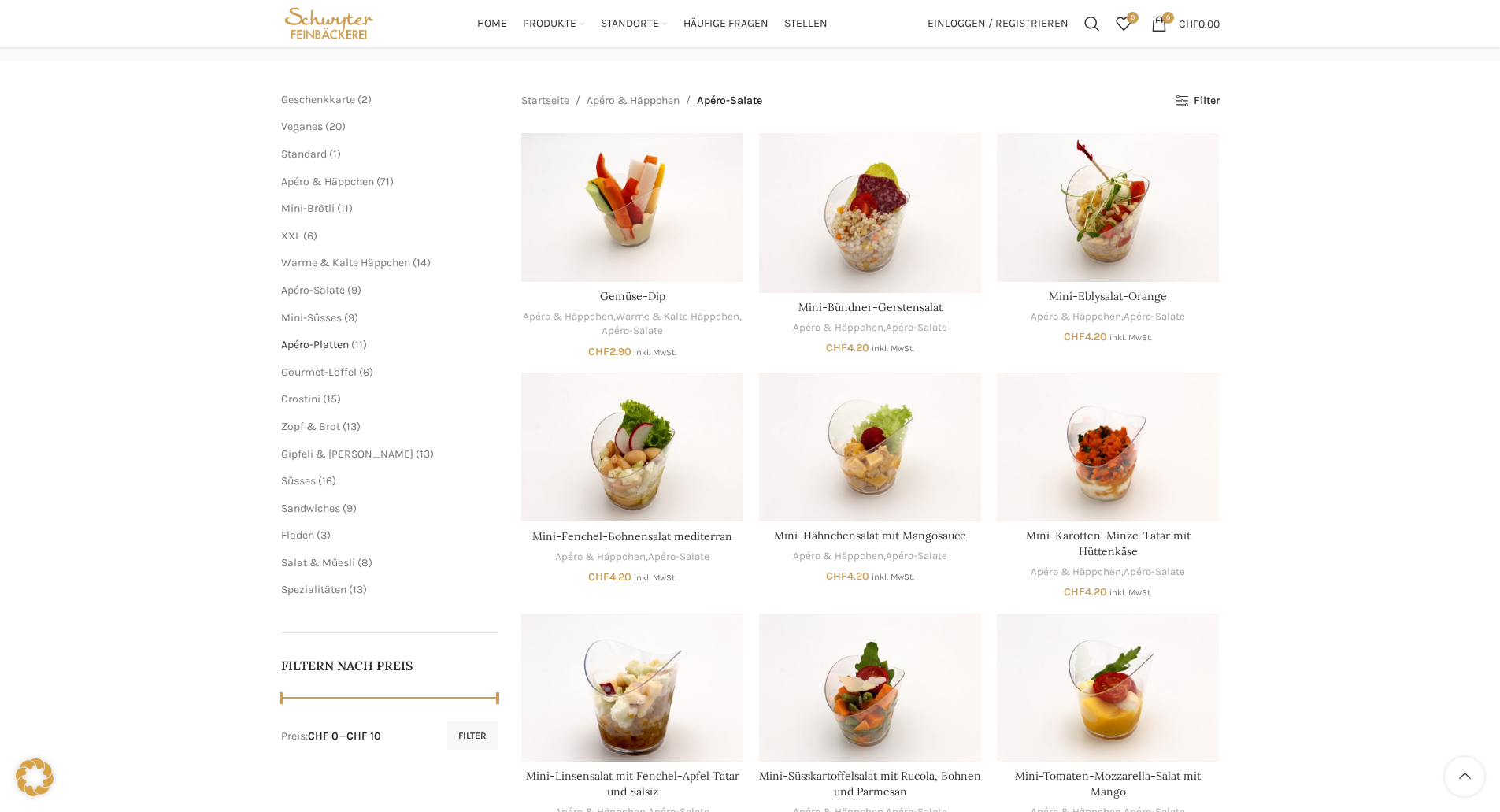
click at [326, 338] on span "Apéro-Platten" at bounding box center [315, 344] width 68 height 14
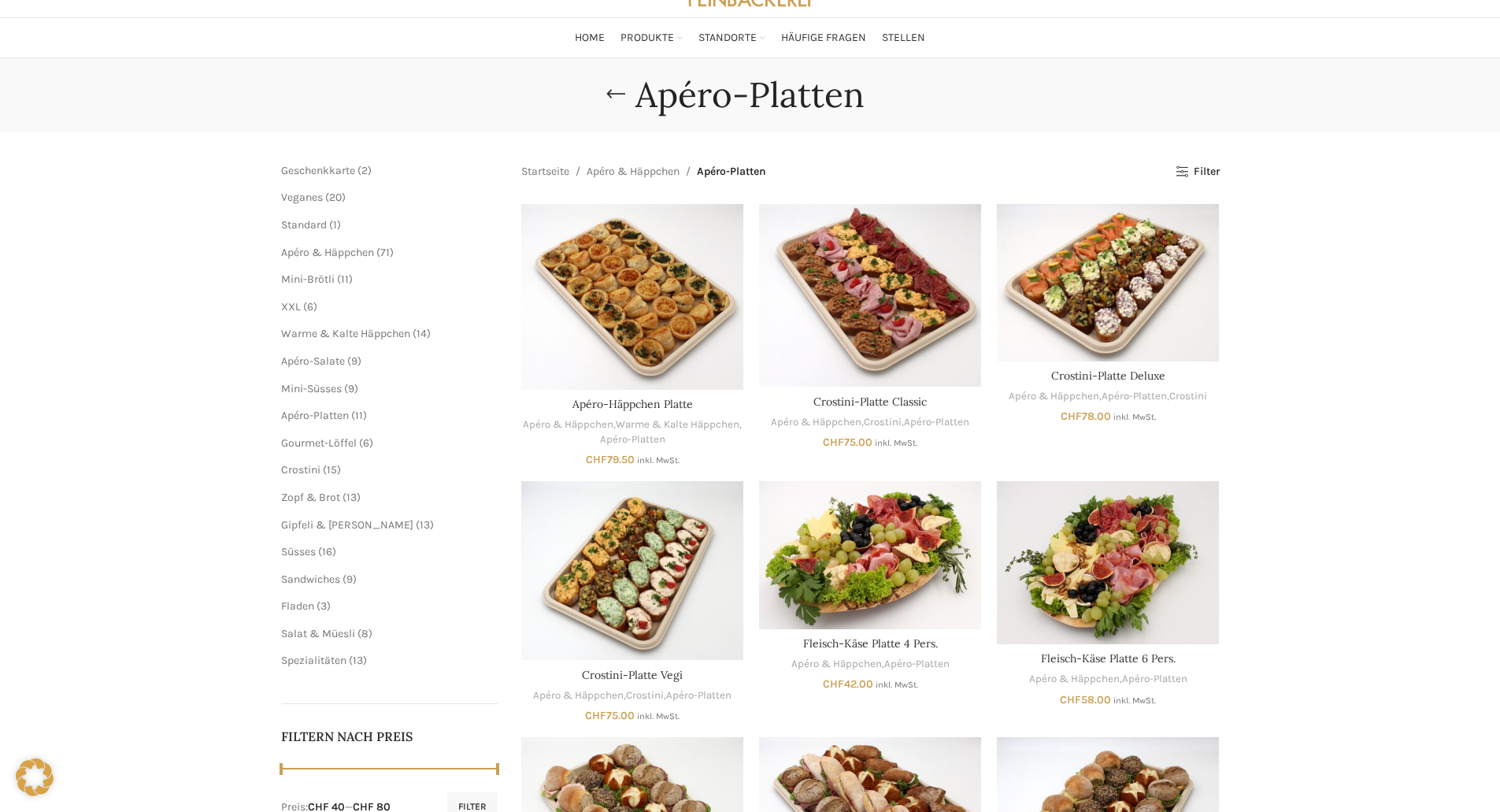
scroll to position [79, 0]
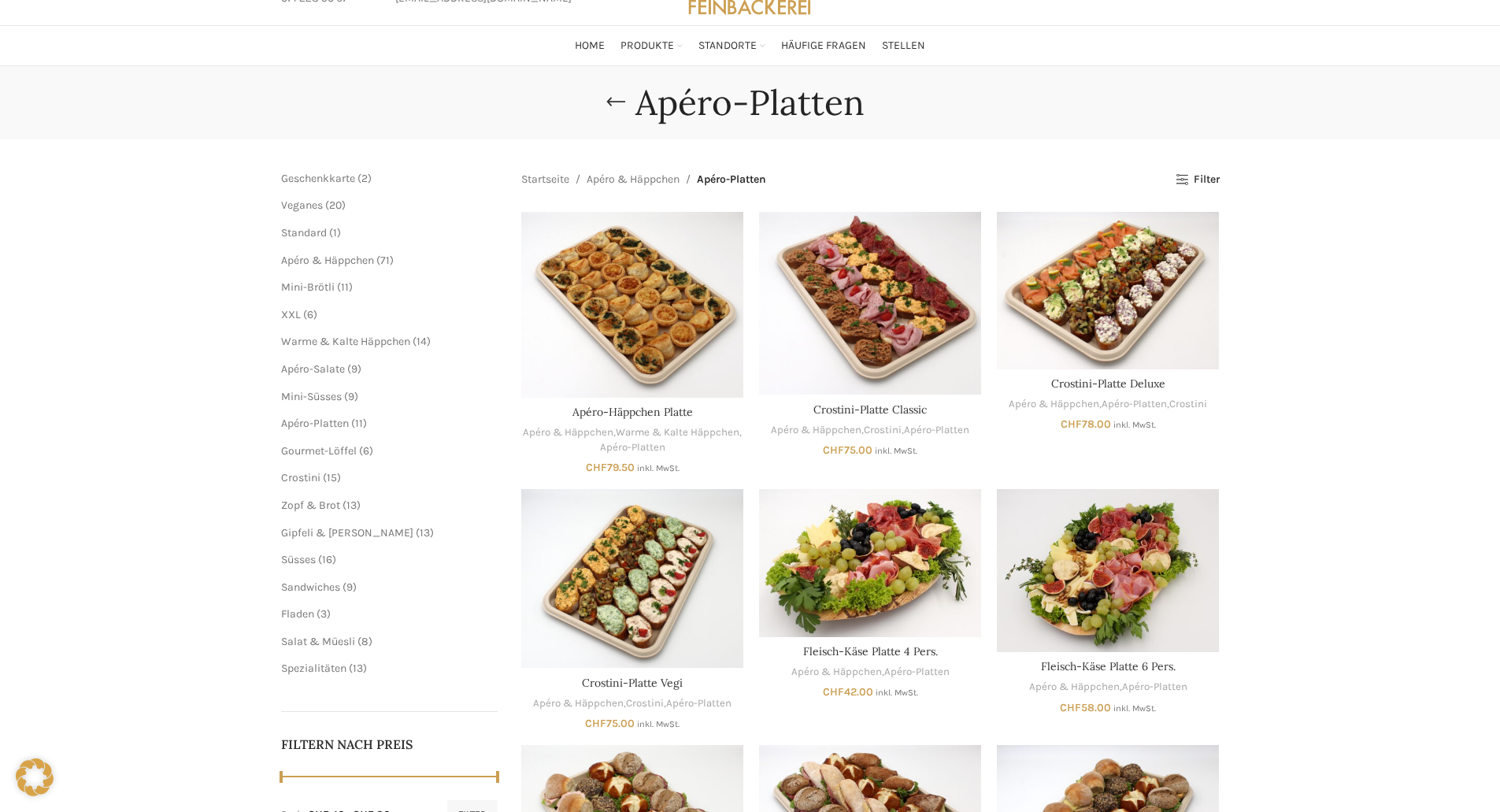
click at [310, 316] on span "6" at bounding box center [310, 314] width 6 height 14
click at [298, 314] on span "XXL" at bounding box center [291, 314] width 20 height 14
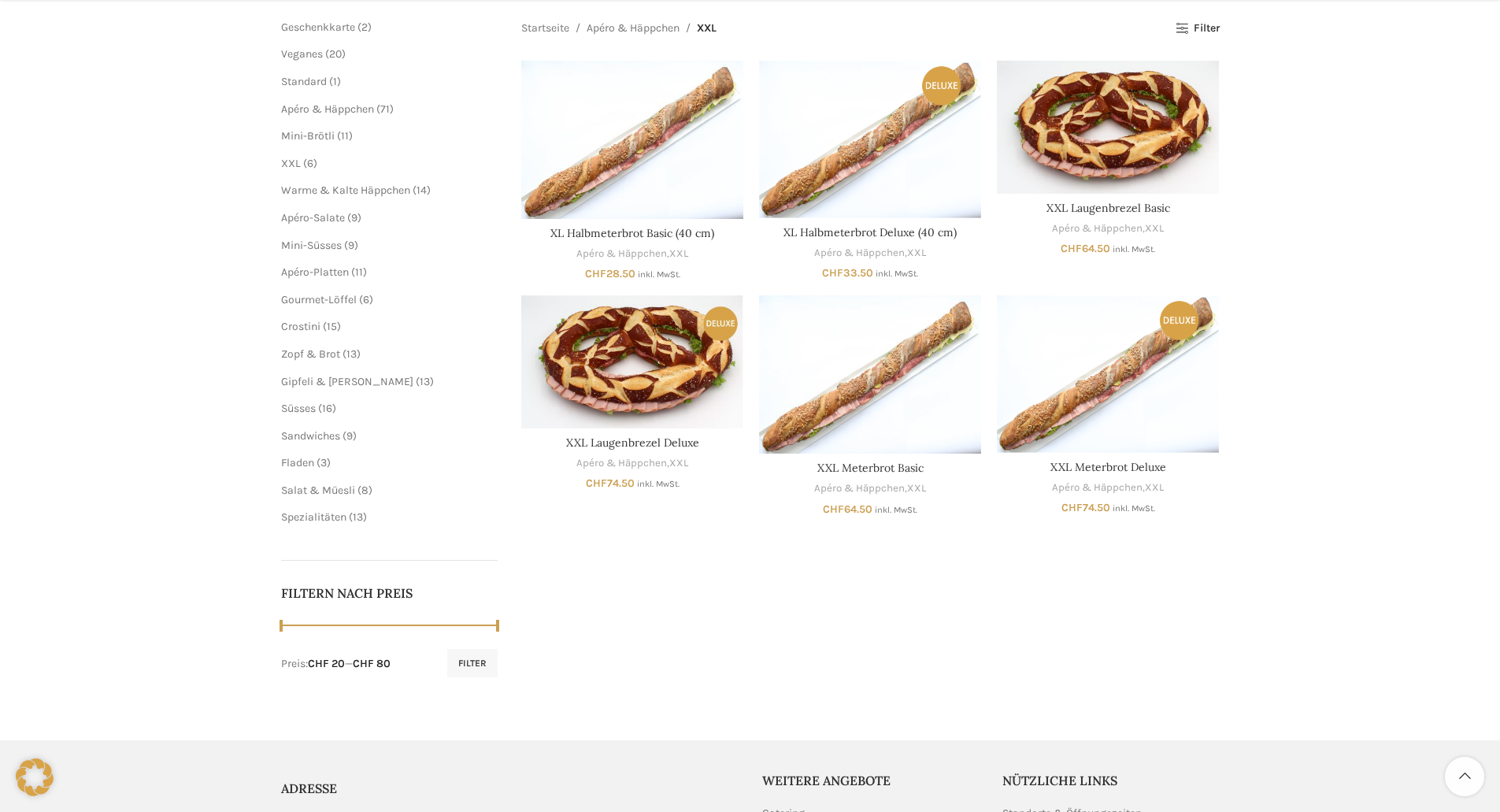
scroll to position [237, 0]
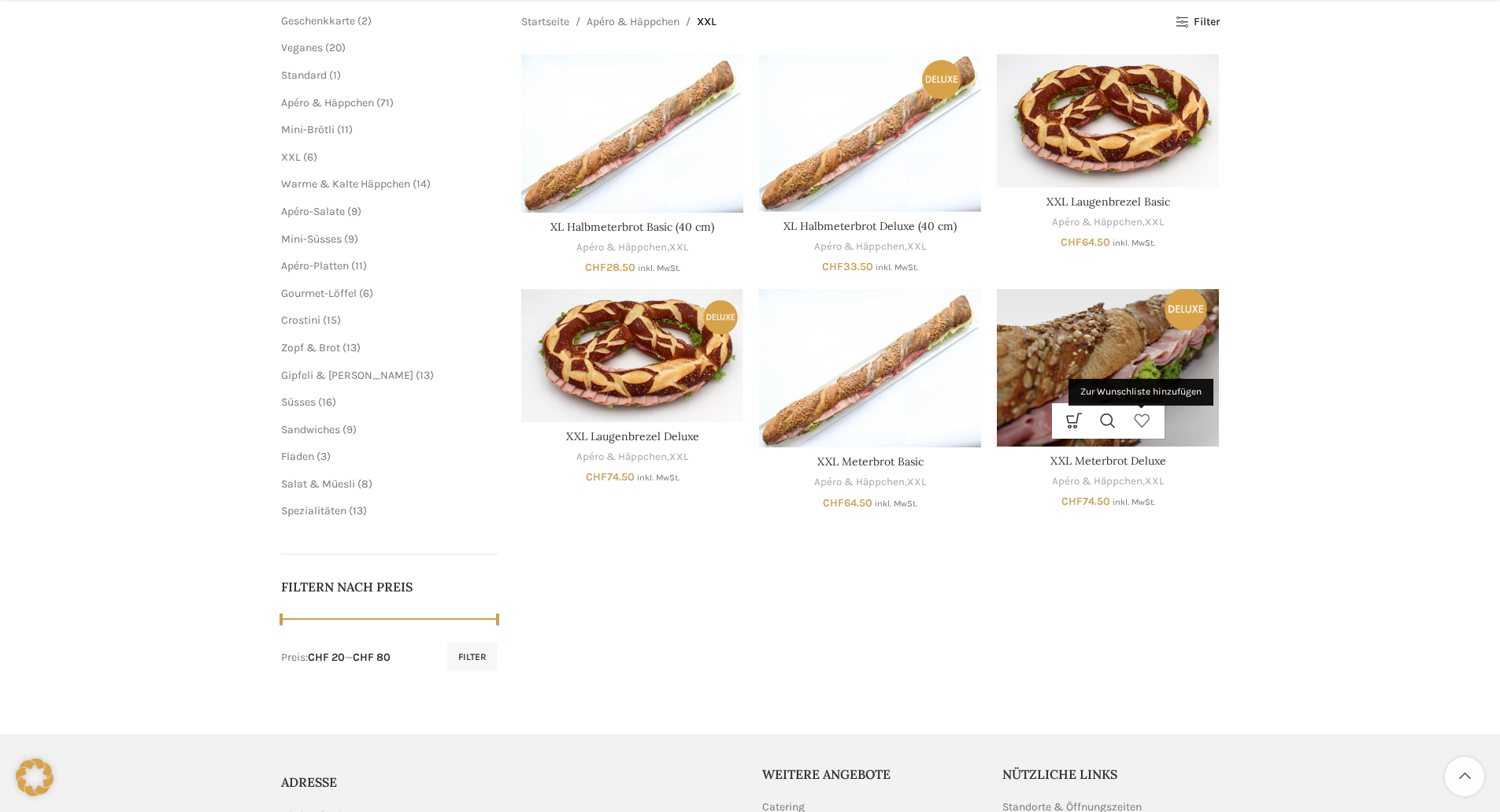
click at [1131, 414] on link "Zur Wunschliste hinzufügen" at bounding box center [1142, 420] width 34 height 36
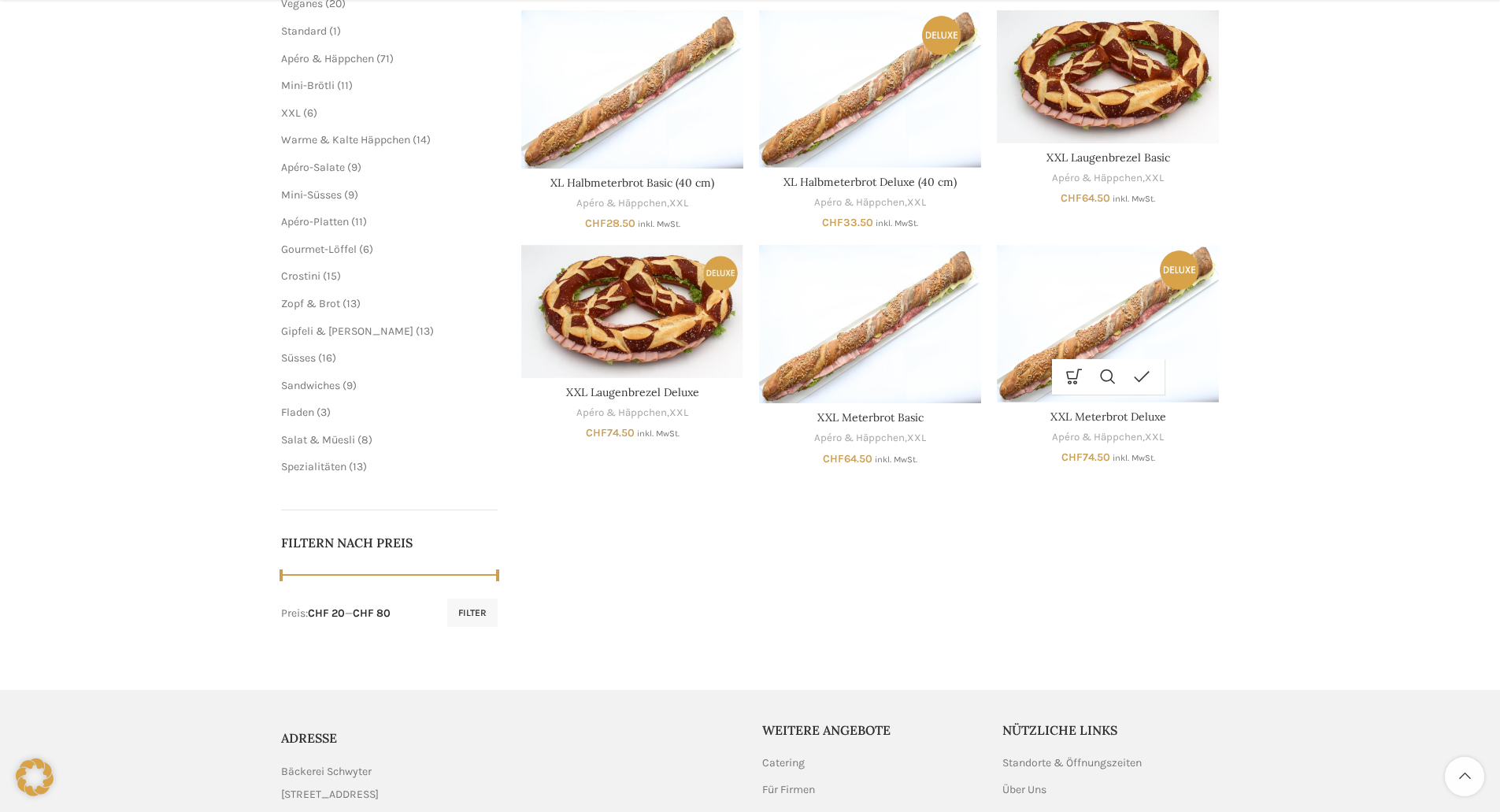
scroll to position [315, 0]
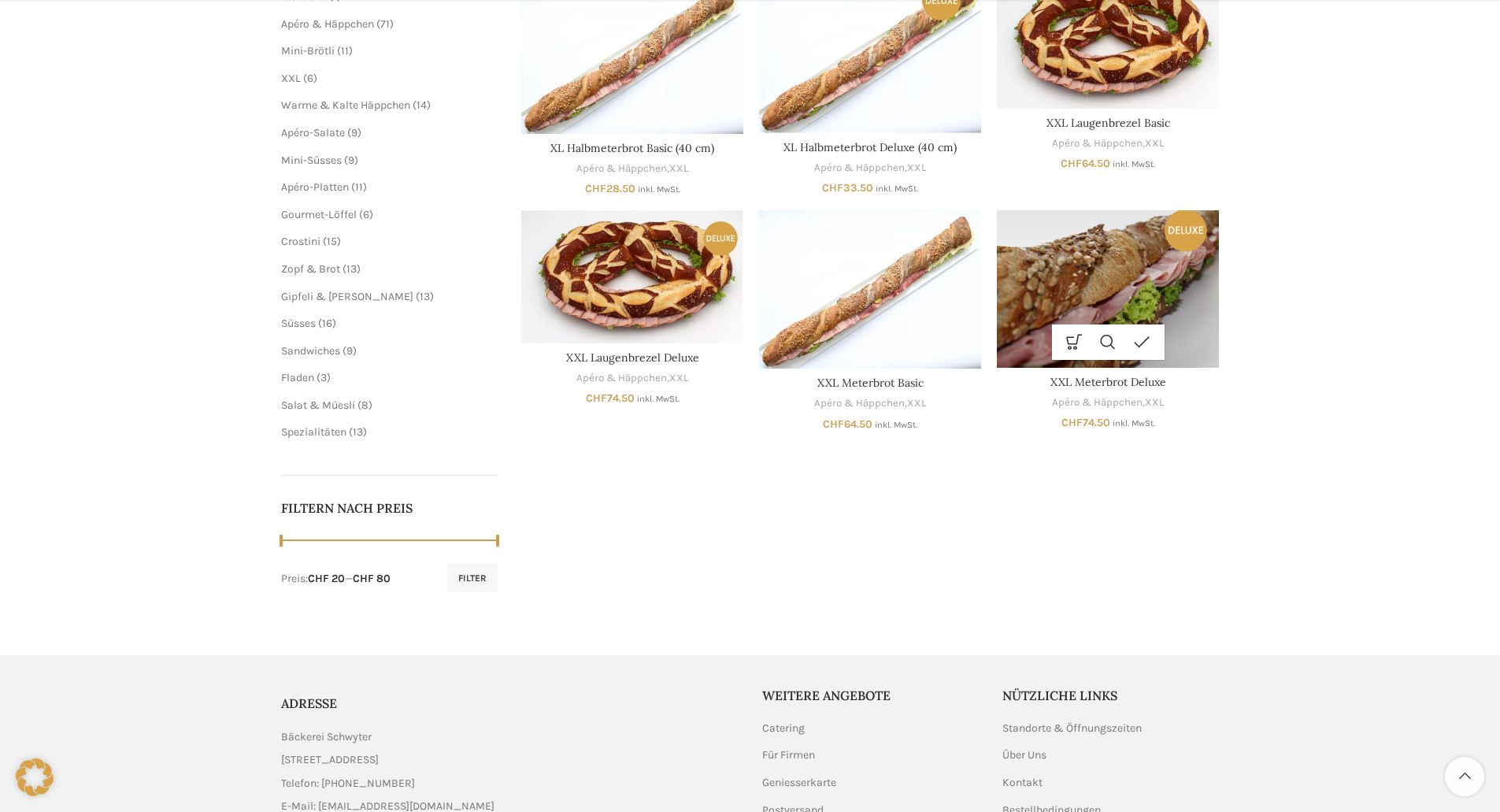
click at [1057, 271] on img "XXL Meterbrot Deluxe" at bounding box center [1107, 289] width 222 height 157
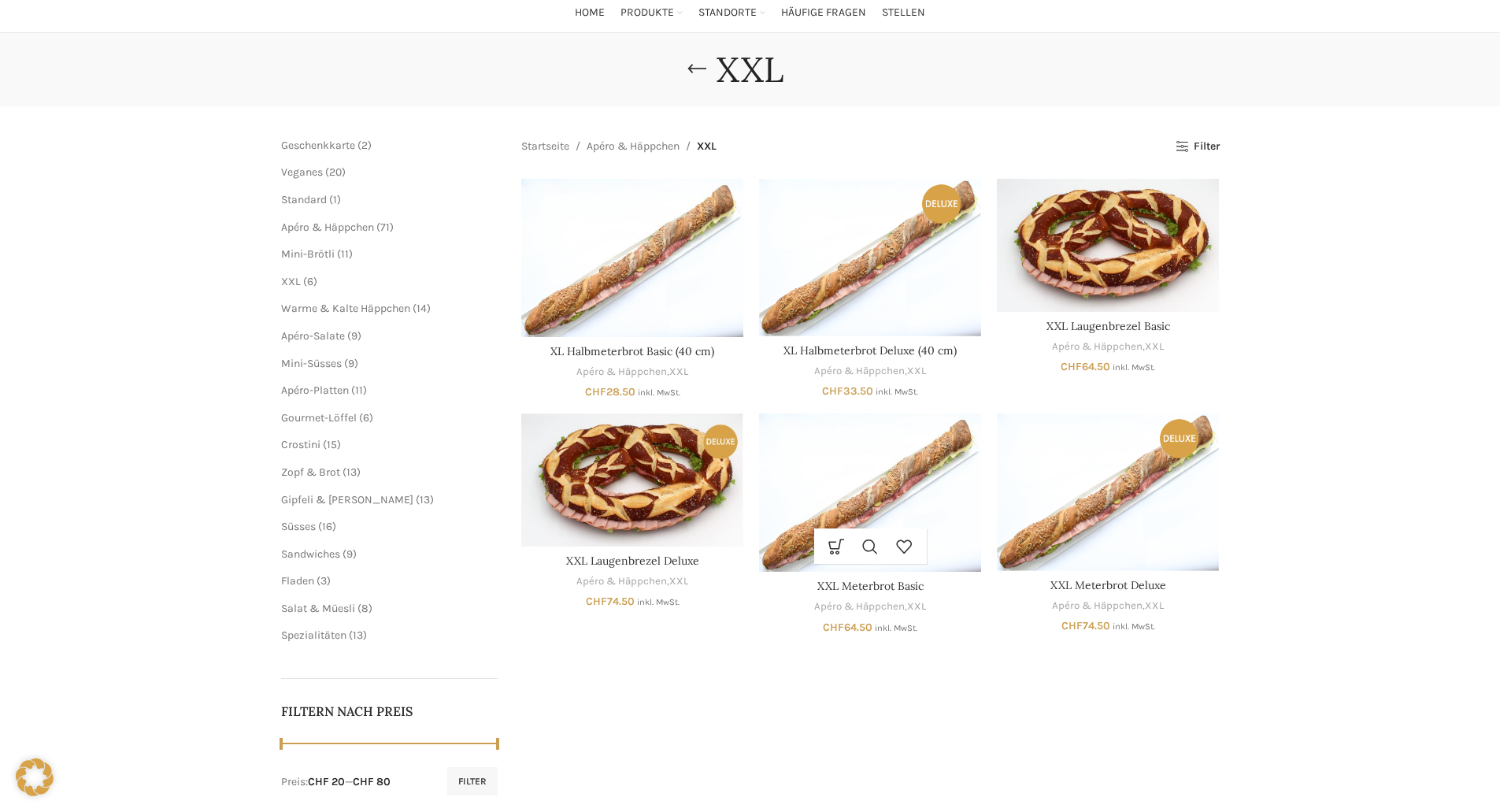
scroll to position [79, 0]
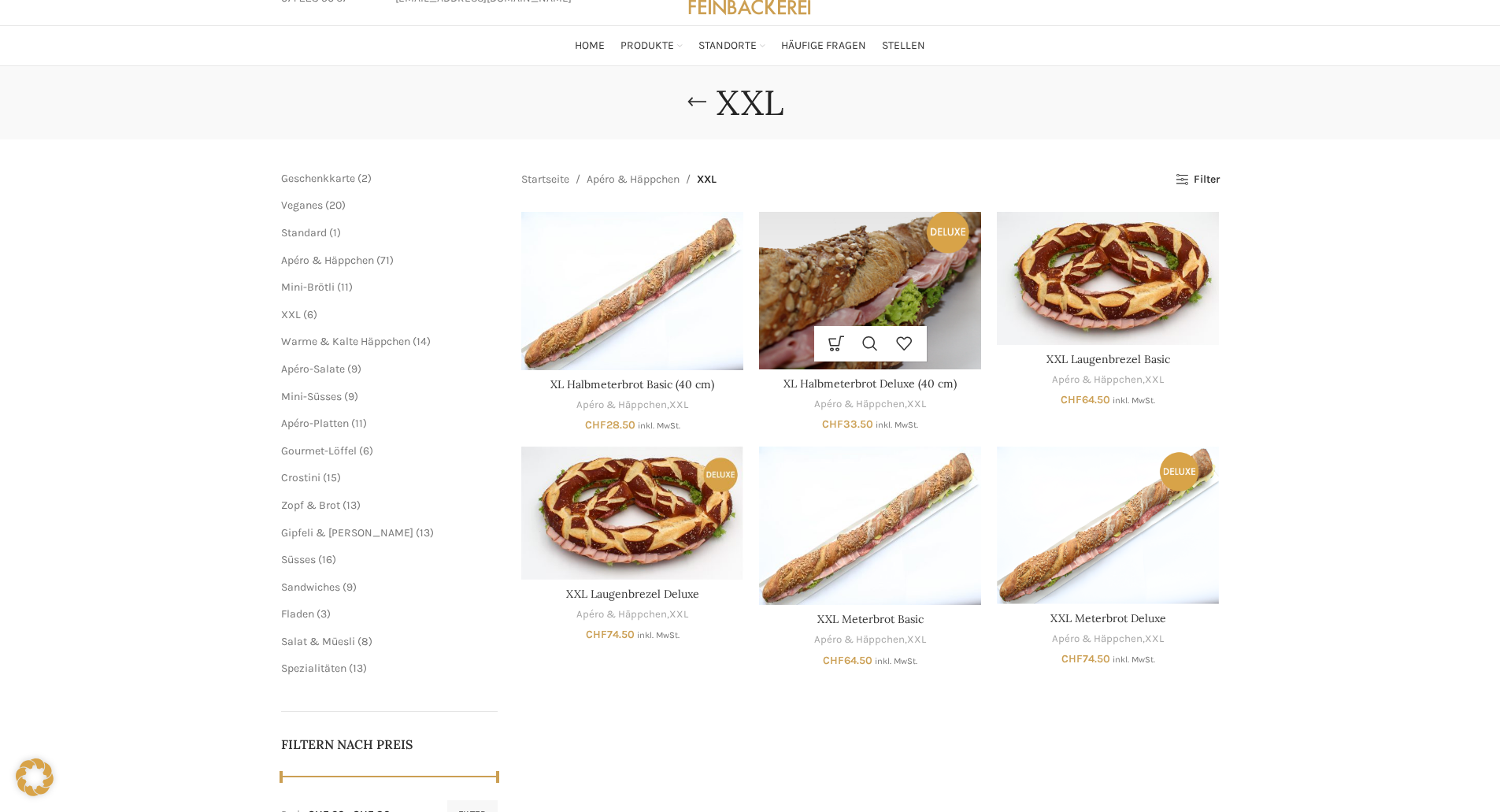
click at [842, 288] on img "XL Halbmeterbrot Deluxe (40 cm)" at bounding box center [870, 290] width 222 height 157
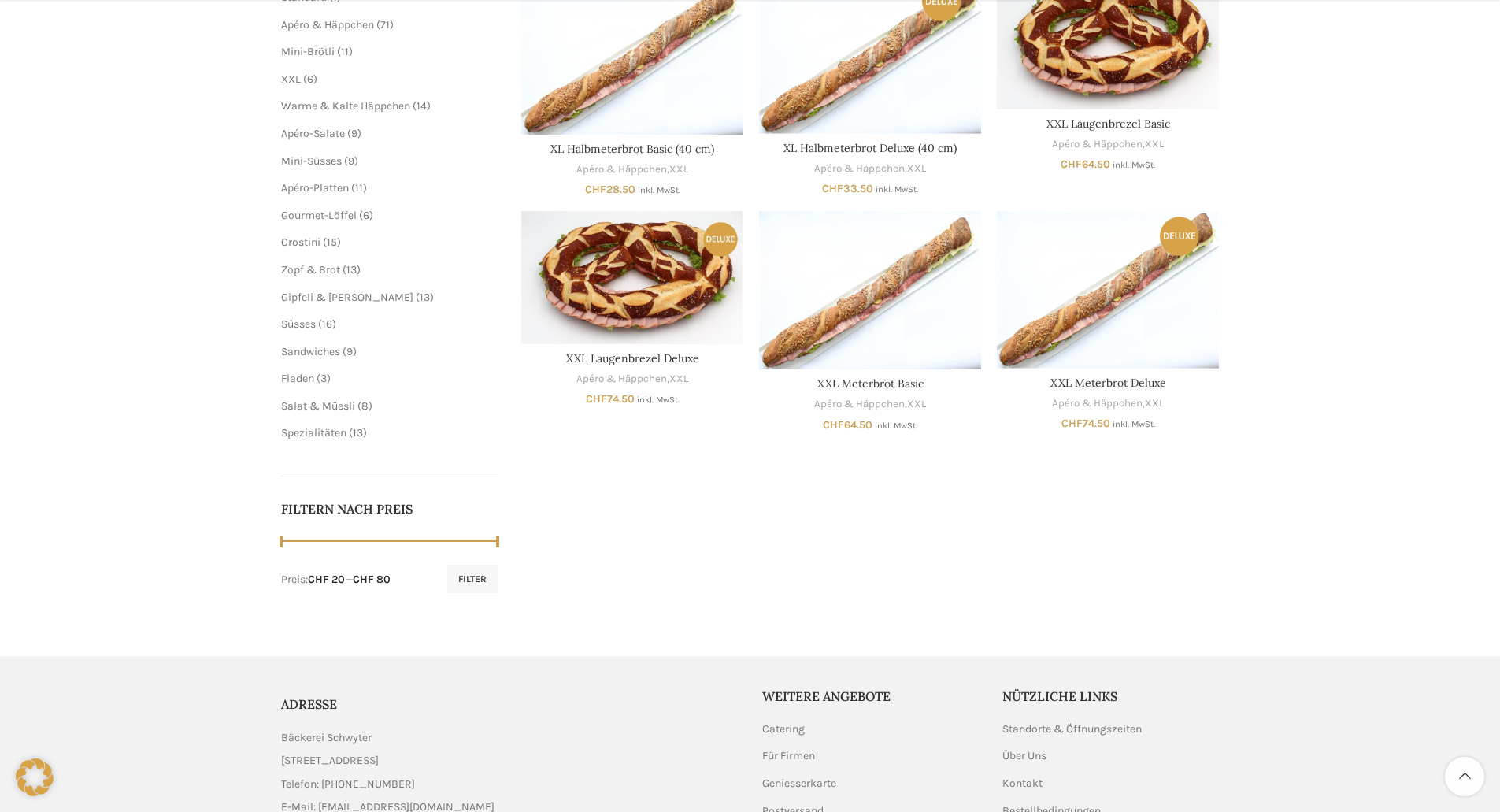
scroll to position [315, 0]
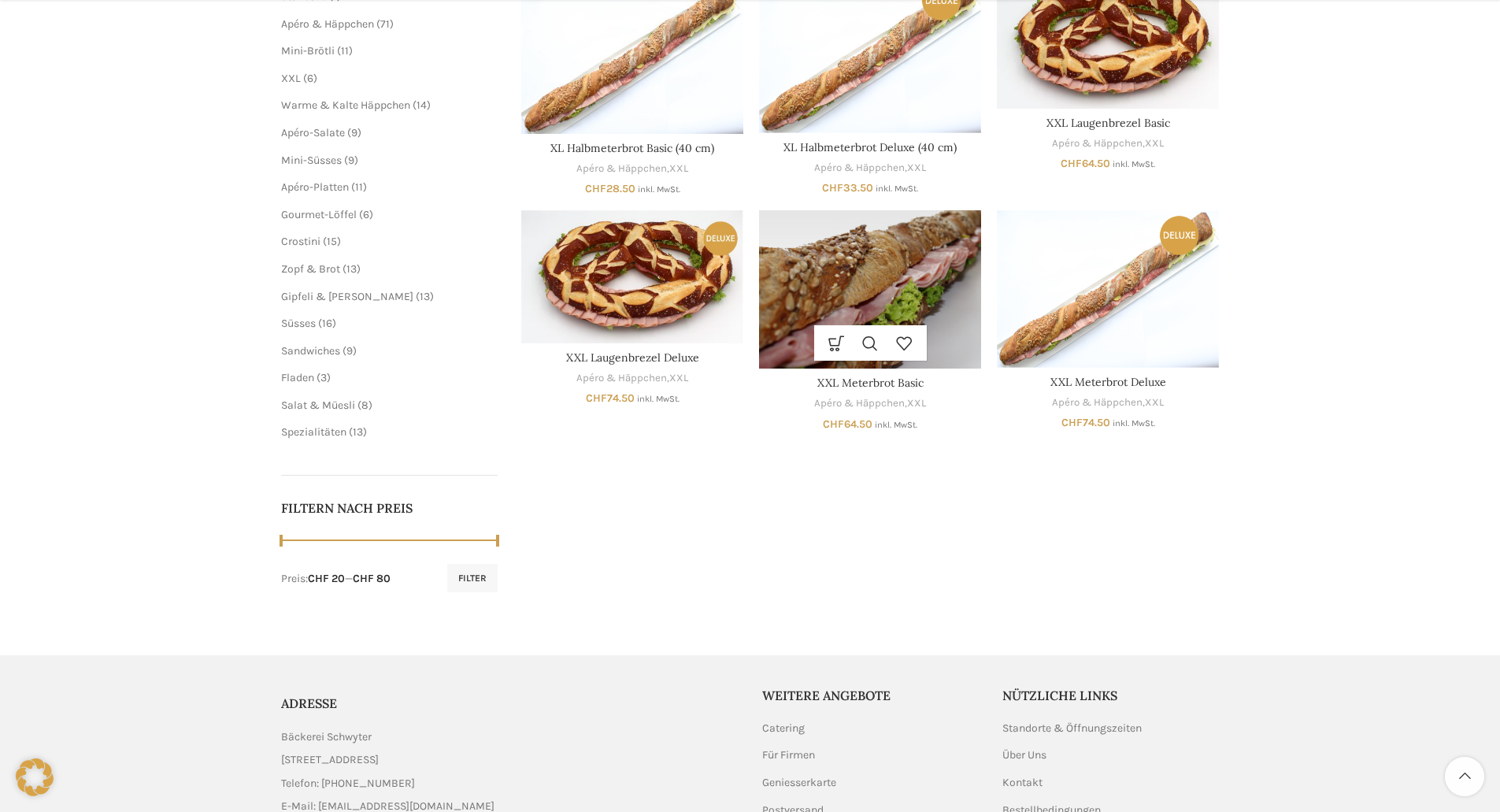
click at [829, 279] on img "XXL Meterbrot Basic" at bounding box center [870, 289] width 222 height 158
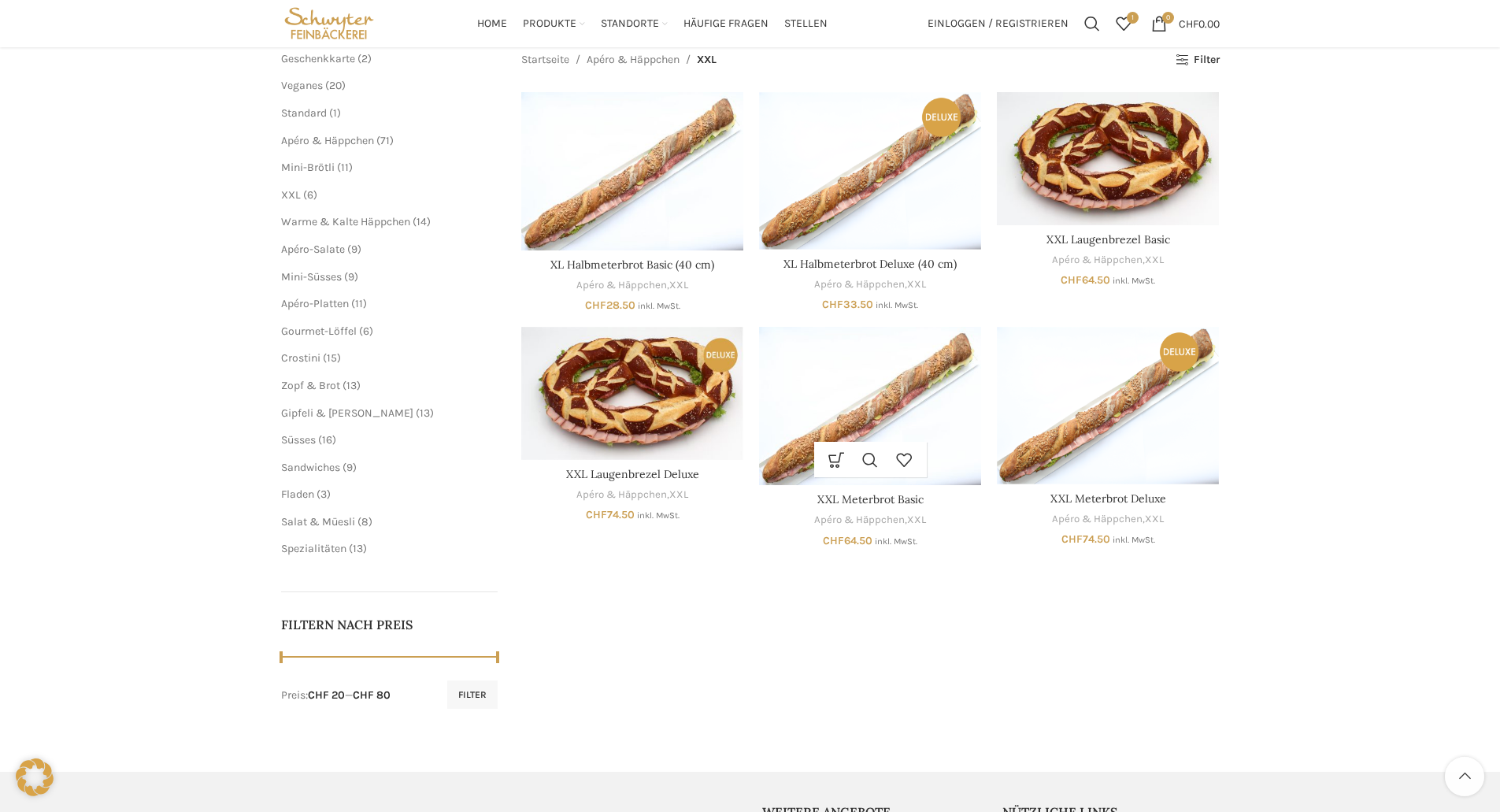
scroll to position [157, 0]
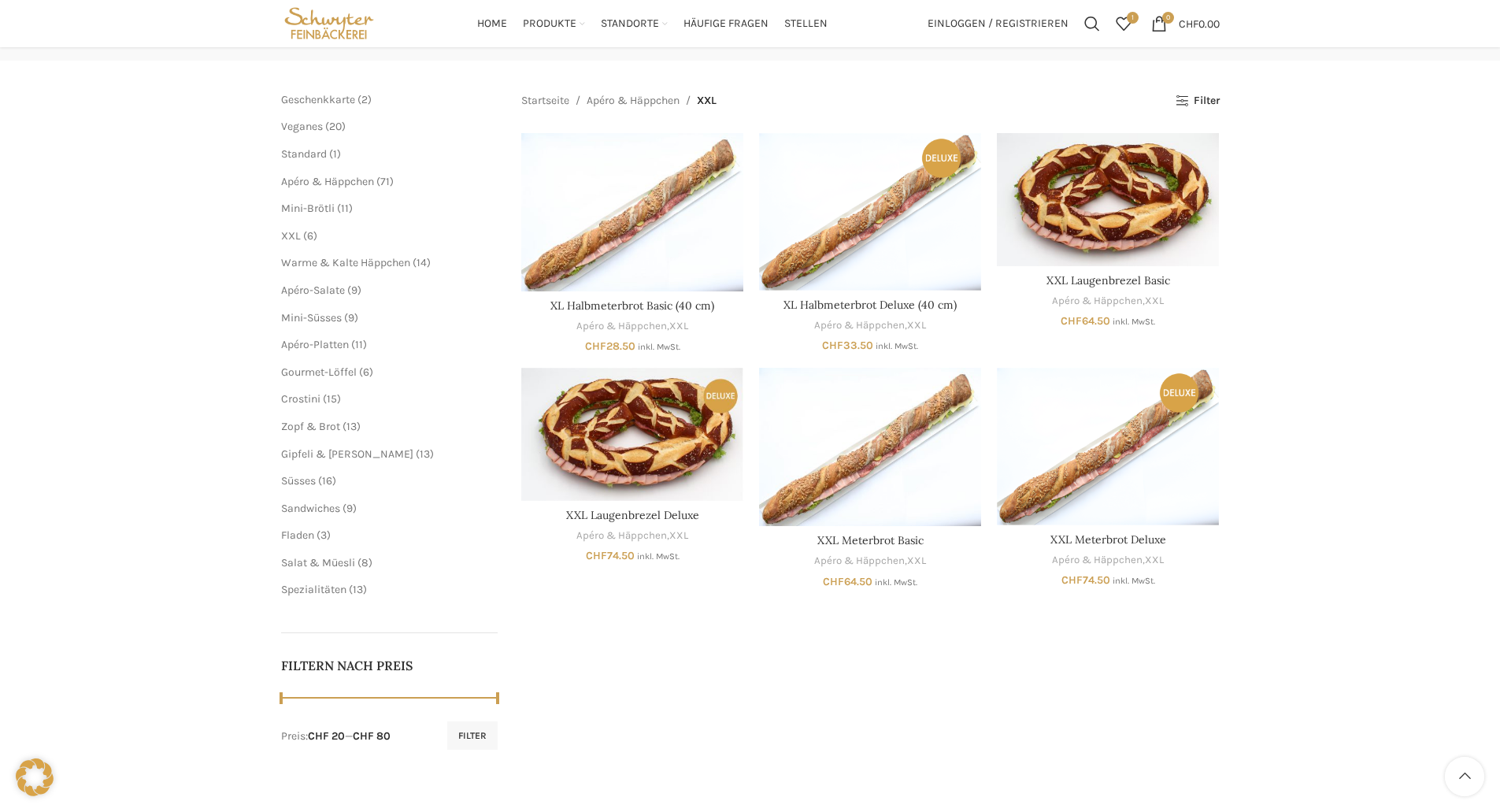
click at [1334, 383] on div "XXL Schliessen Geschenkkarte 2 2 Produkte Veganes 20 20 Produkte Standard 1 1 P…" at bounding box center [750, 384] width 1500 height 794
